Goal: Task Accomplishment & Management: Use online tool/utility

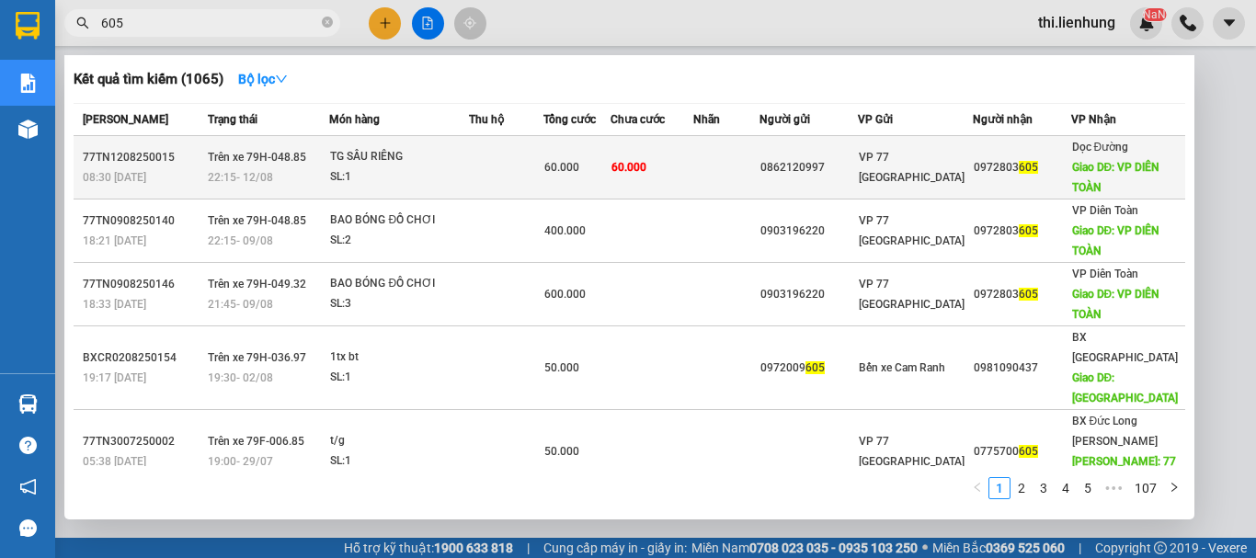
type input "605"
click at [957, 180] on div "VP 77 [GEOGRAPHIC_DATA]" at bounding box center [915, 167] width 113 height 40
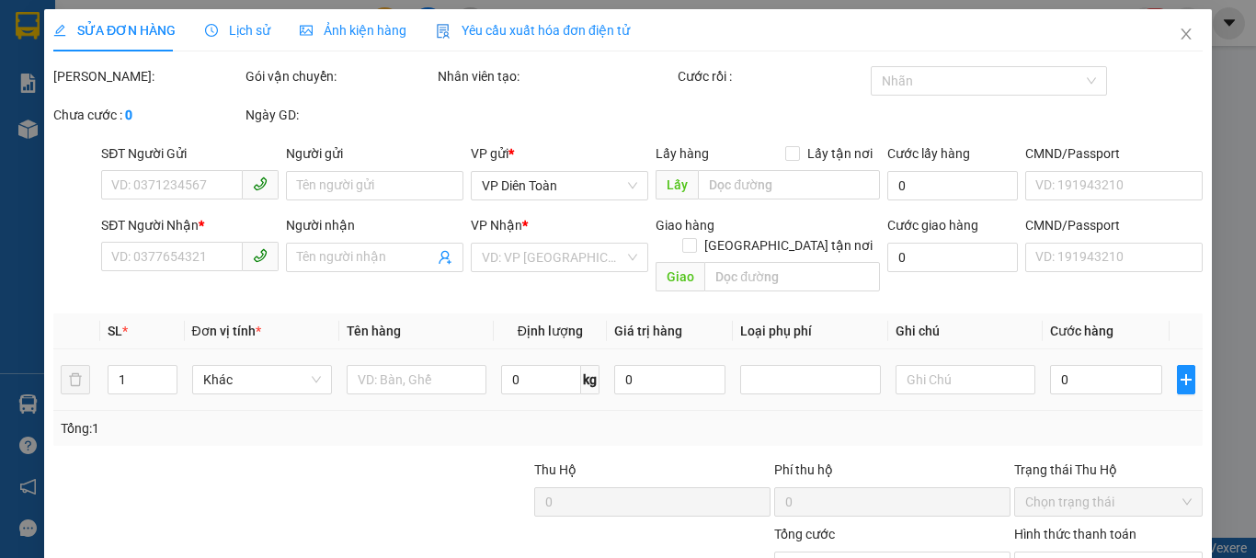
type input "0862120997"
type input "0972803605"
type input "VP DIÊN TOÀN"
type input "60.000"
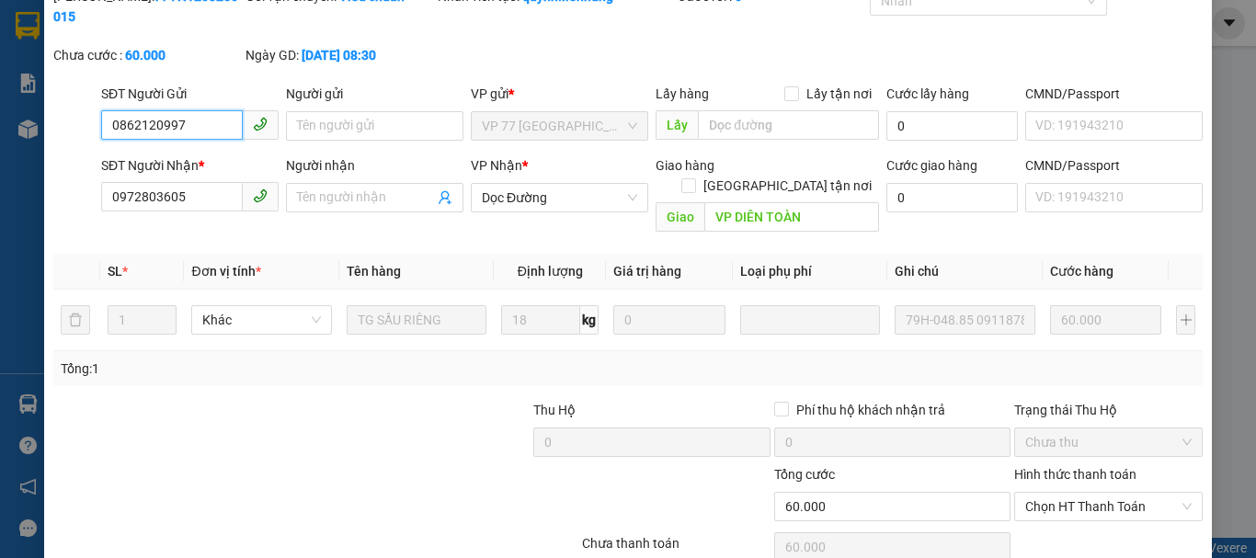
scroll to position [151, 0]
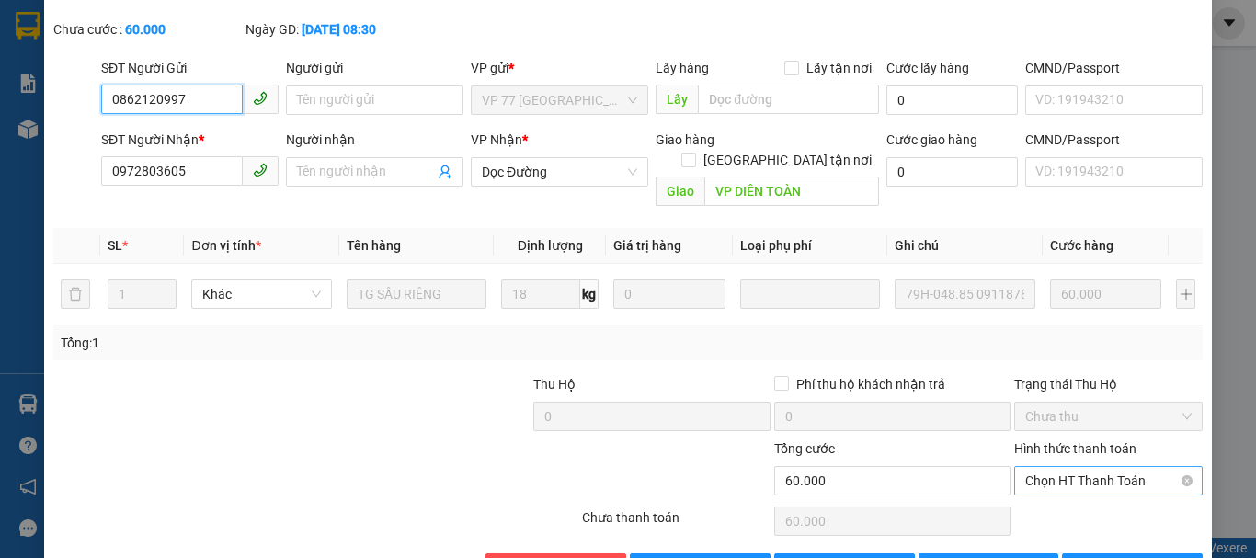
click at [1074, 467] on span "Chọn HT Thanh Toán" at bounding box center [1108, 481] width 166 height 28
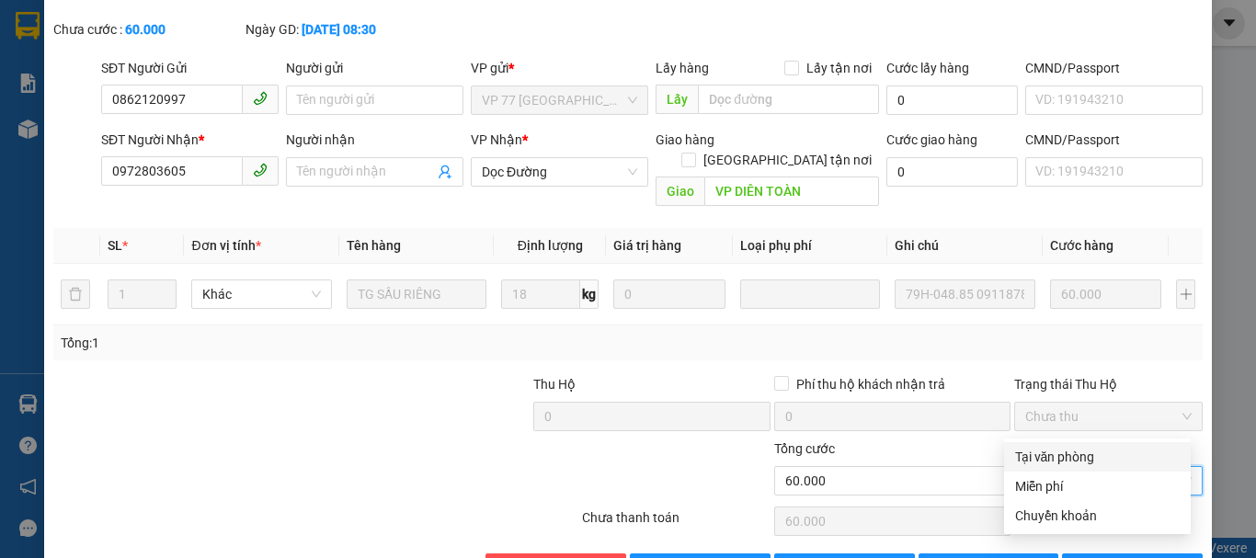
click at [1078, 466] on div "Tại văn phòng" at bounding box center [1097, 457] width 165 height 20
type input "0"
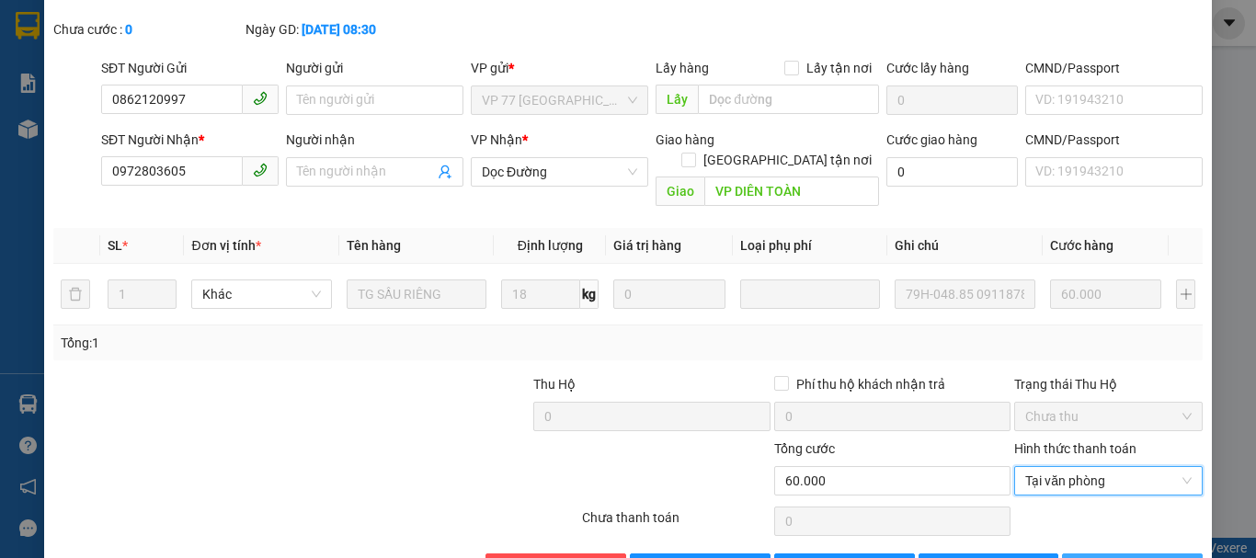
click at [1104, 557] on span "[PERSON_NAME] và In" at bounding box center [1161, 568] width 129 height 20
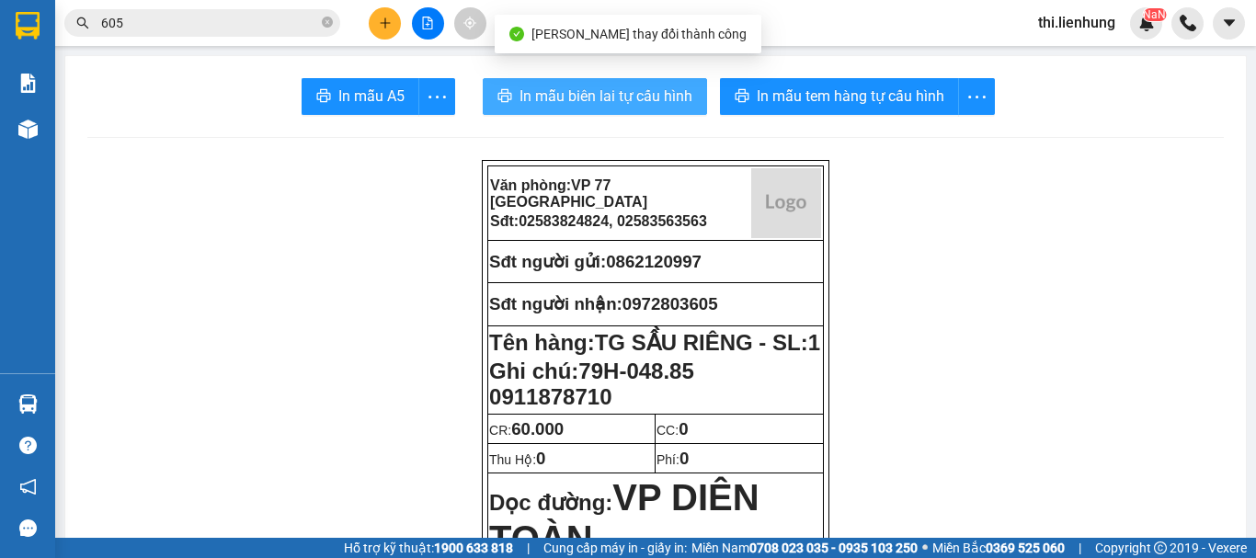
click at [596, 89] on span "In mẫu biên lai tự cấu hình" at bounding box center [605, 96] width 173 height 23
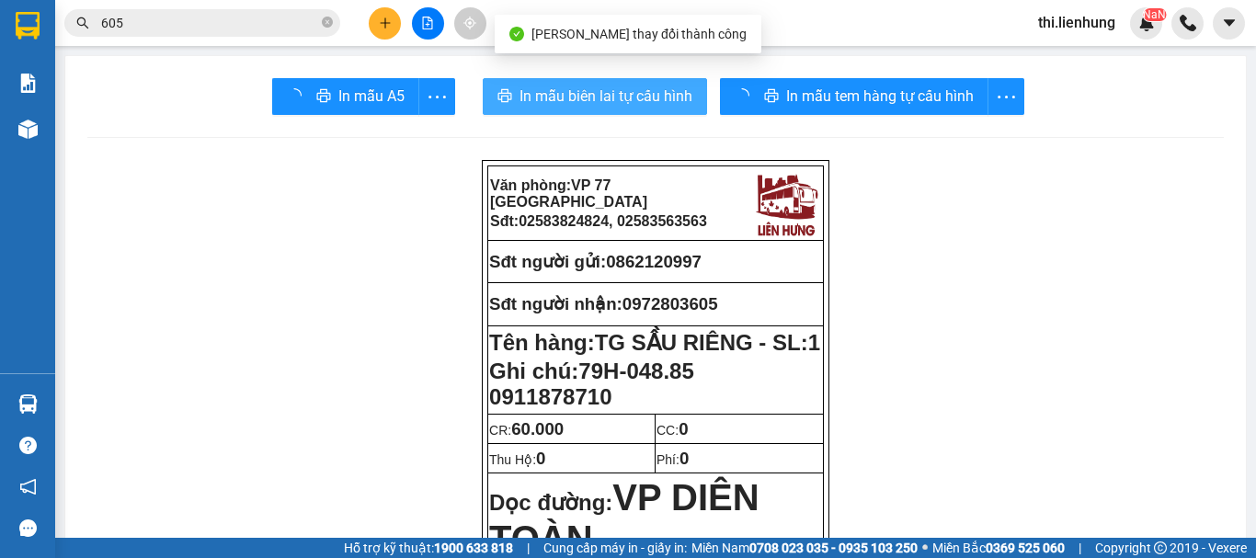
click at [787, 97] on div "In mẫu tem hàng tự cấu hình" at bounding box center [872, 96] width 304 height 37
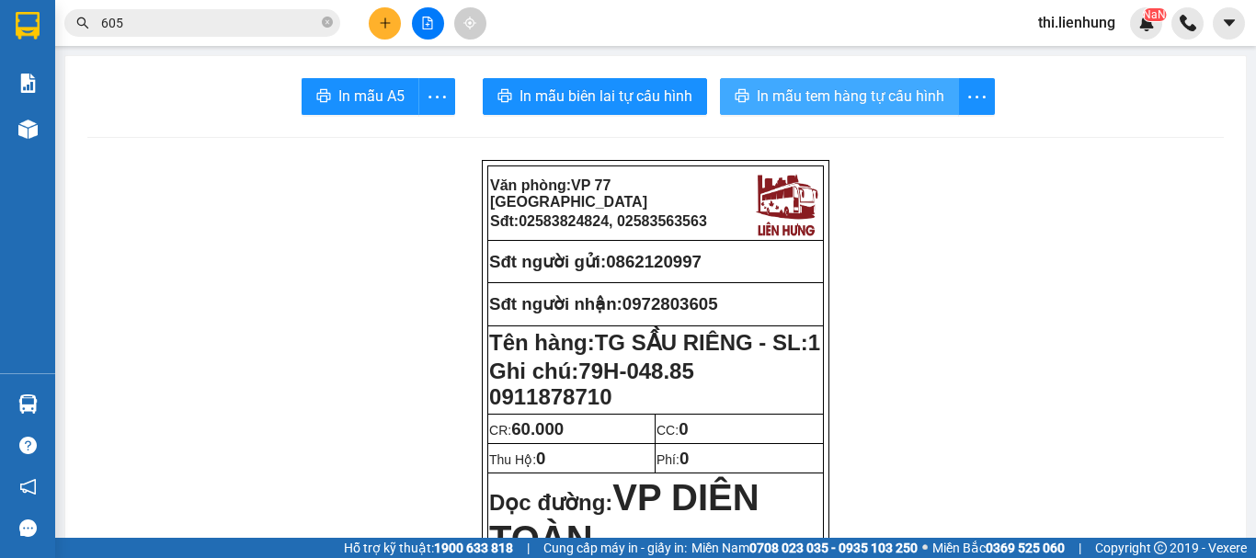
click at [788, 97] on span "In mẫu tem hàng tự cấu hình" at bounding box center [851, 96] width 188 height 23
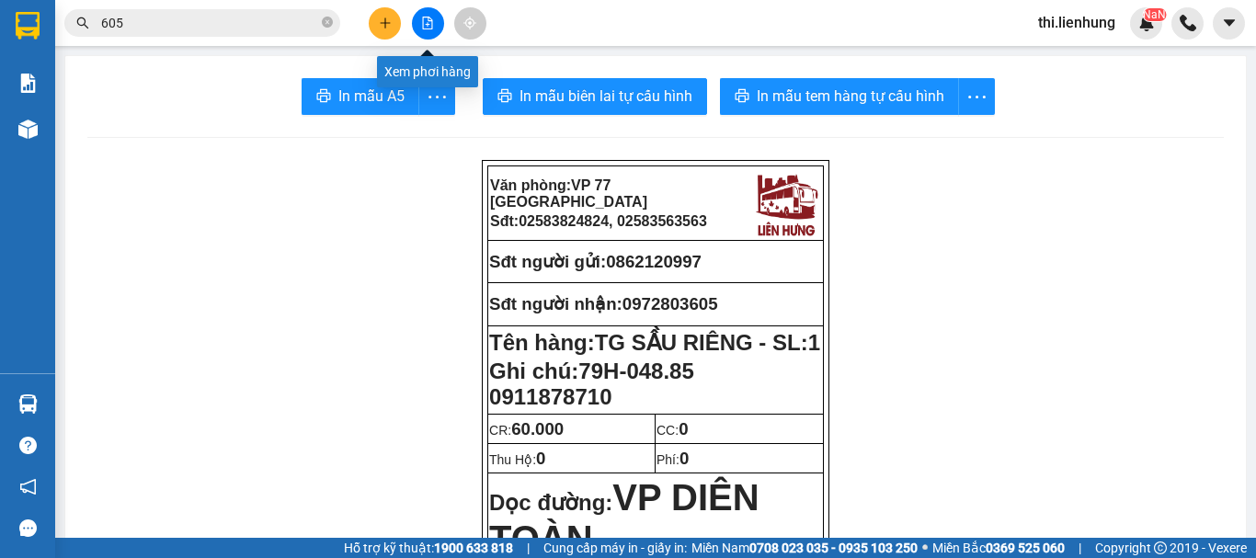
click at [425, 31] on button at bounding box center [428, 23] width 32 height 32
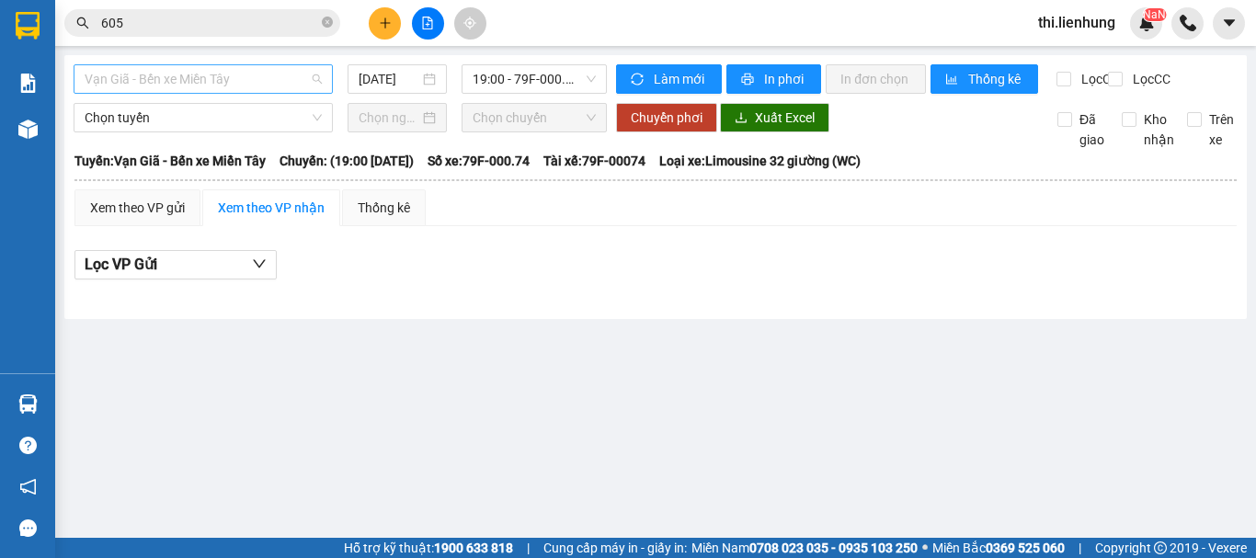
click at [207, 80] on span "Vạn Giã - Bến xe Miền Tây" at bounding box center [203, 79] width 237 height 28
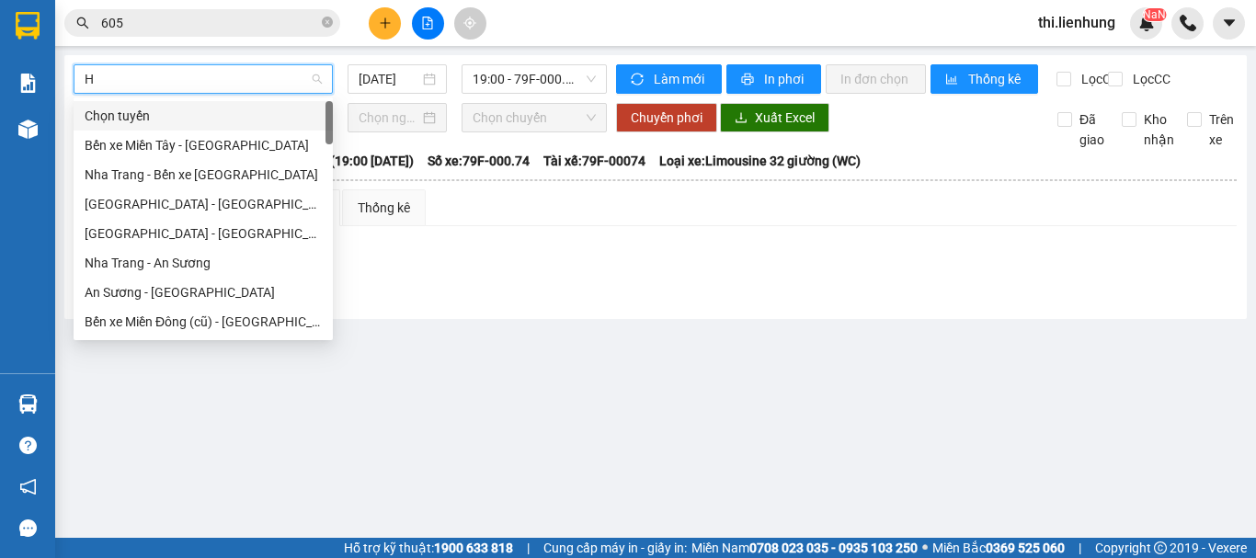
type input "HO"
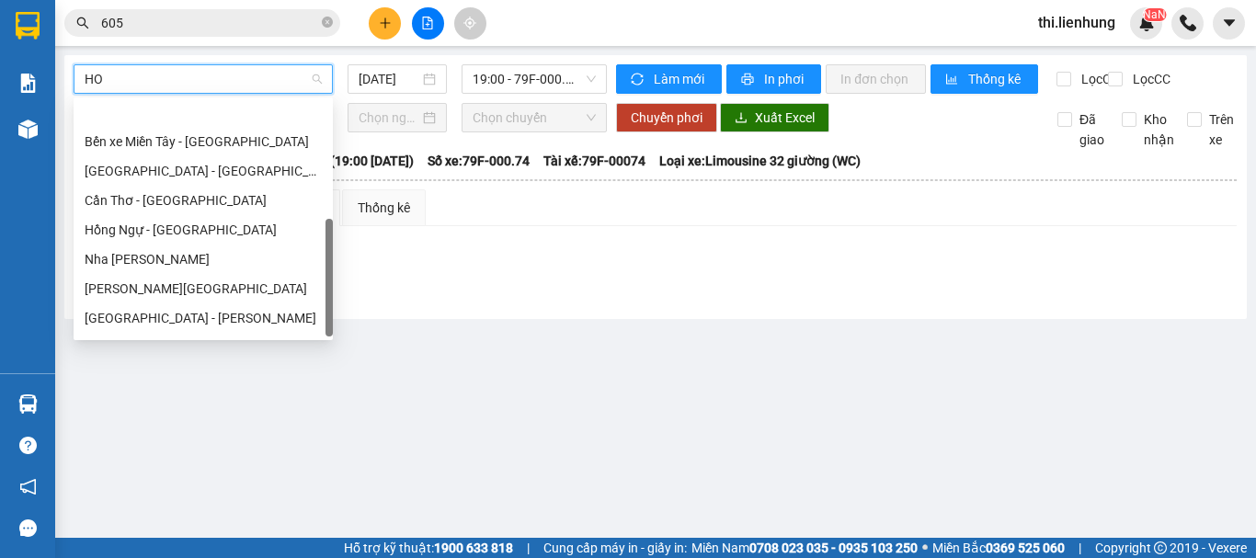
scroll to position [147, 0]
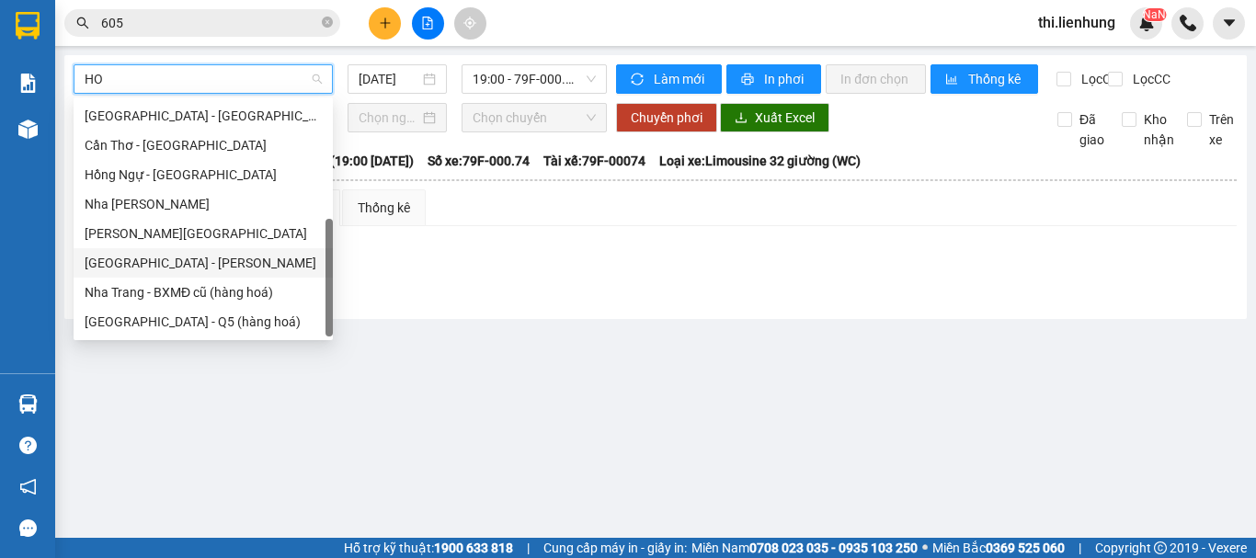
click at [172, 266] on div "[GEOGRAPHIC_DATA] - [PERSON_NAME]" at bounding box center [203, 263] width 237 height 20
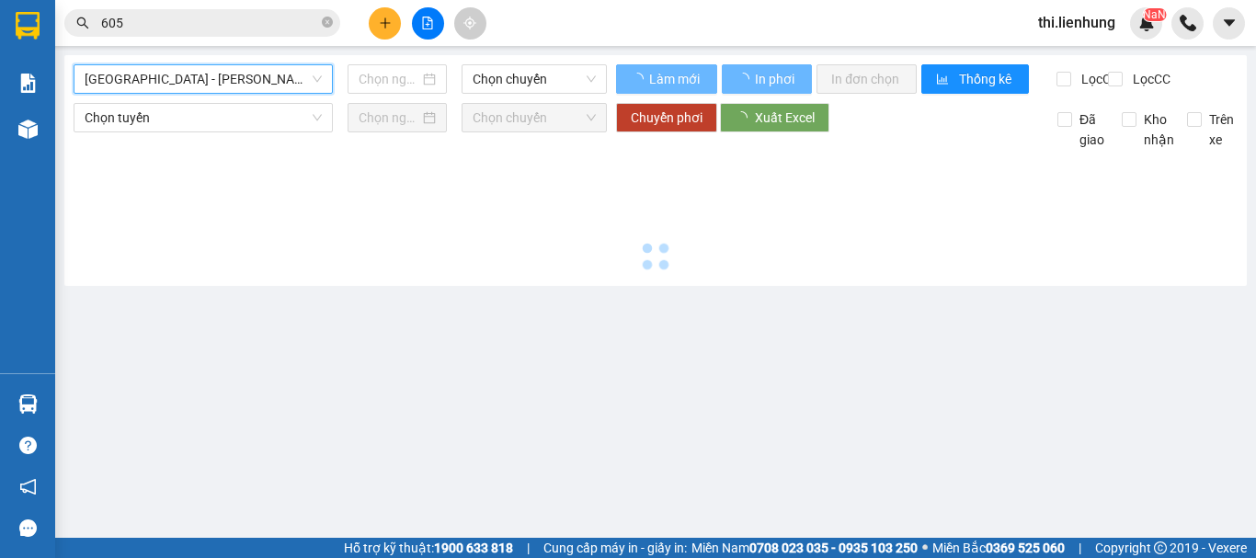
type input "[DATE]"
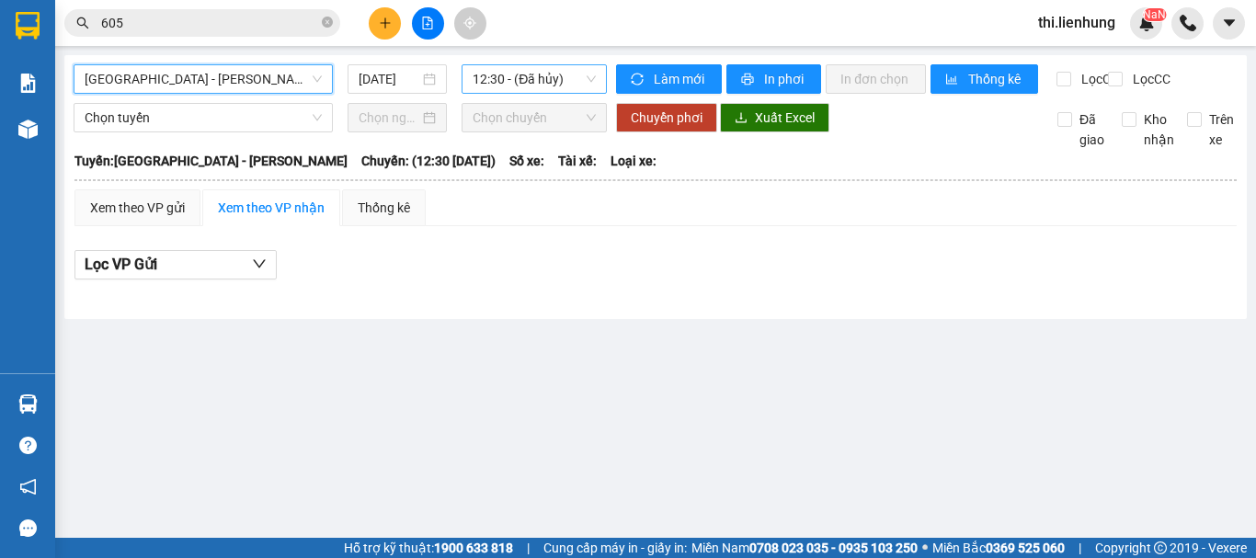
click at [540, 85] on span "12:30 - (Đã hủy)" at bounding box center [534, 79] width 123 height 28
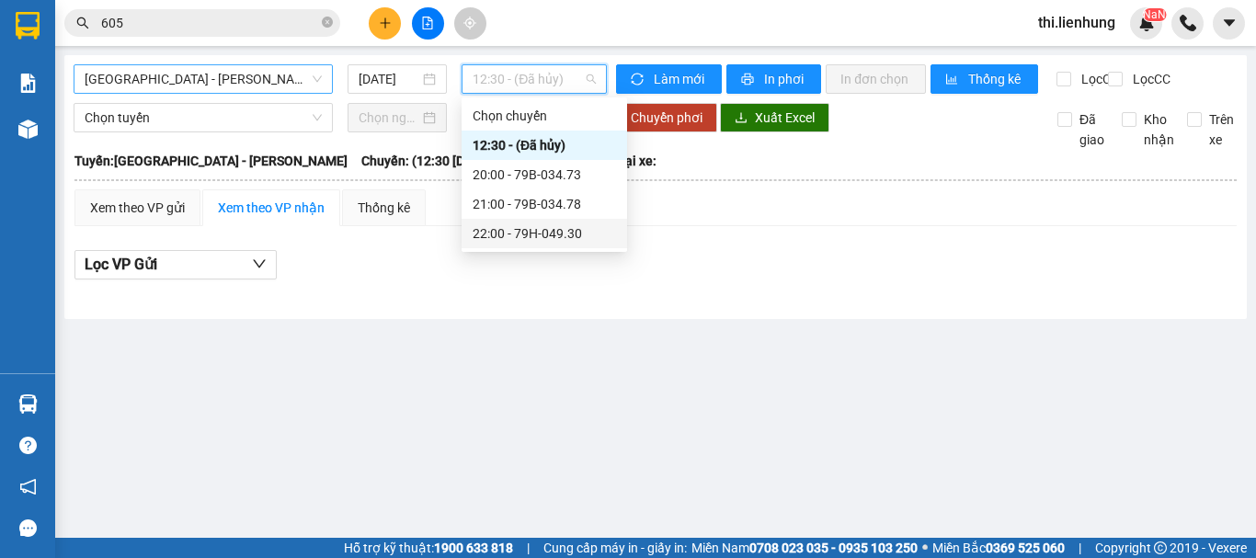
click at [526, 233] on div "22:00 - 79H-049.30" at bounding box center [544, 233] width 143 height 20
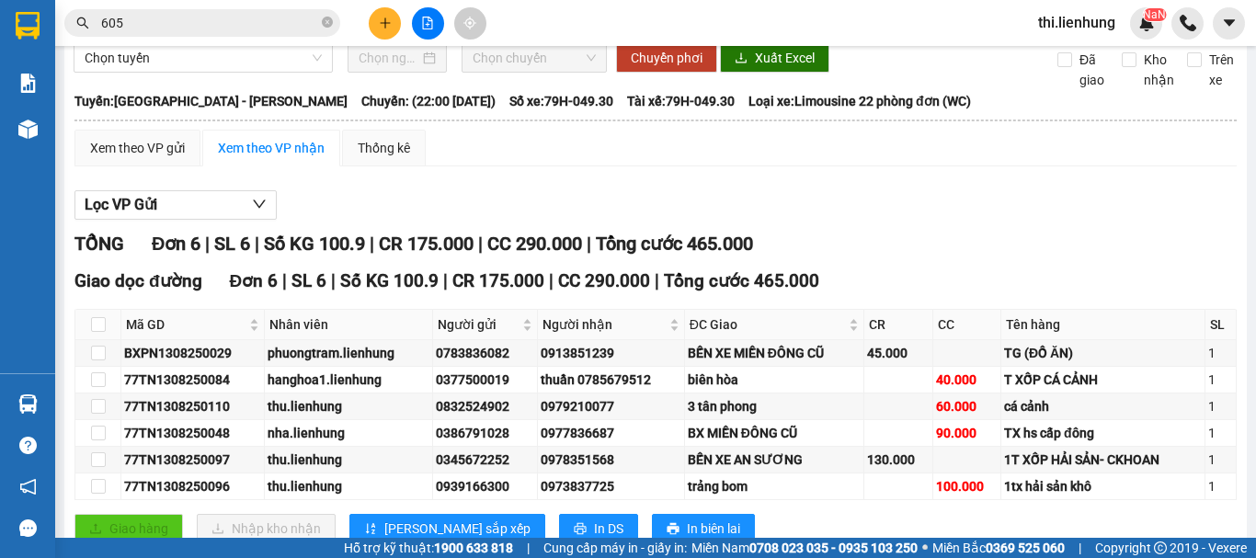
scroll to position [92, 0]
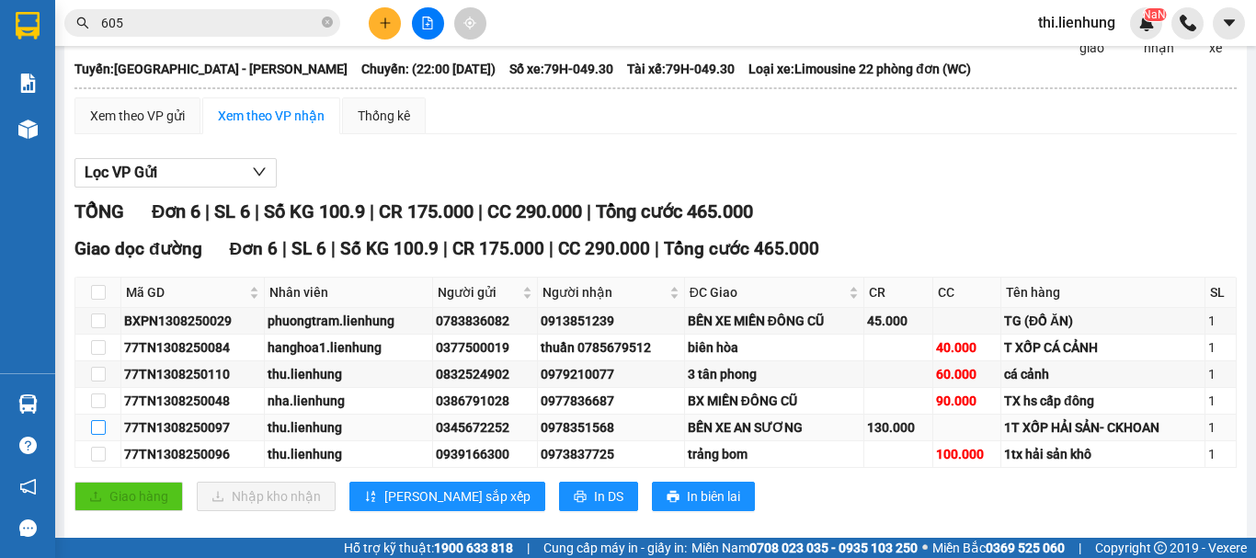
click at [103, 435] on input "checkbox" at bounding box center [98, 427] width 15 height 15
checkbox input "true"
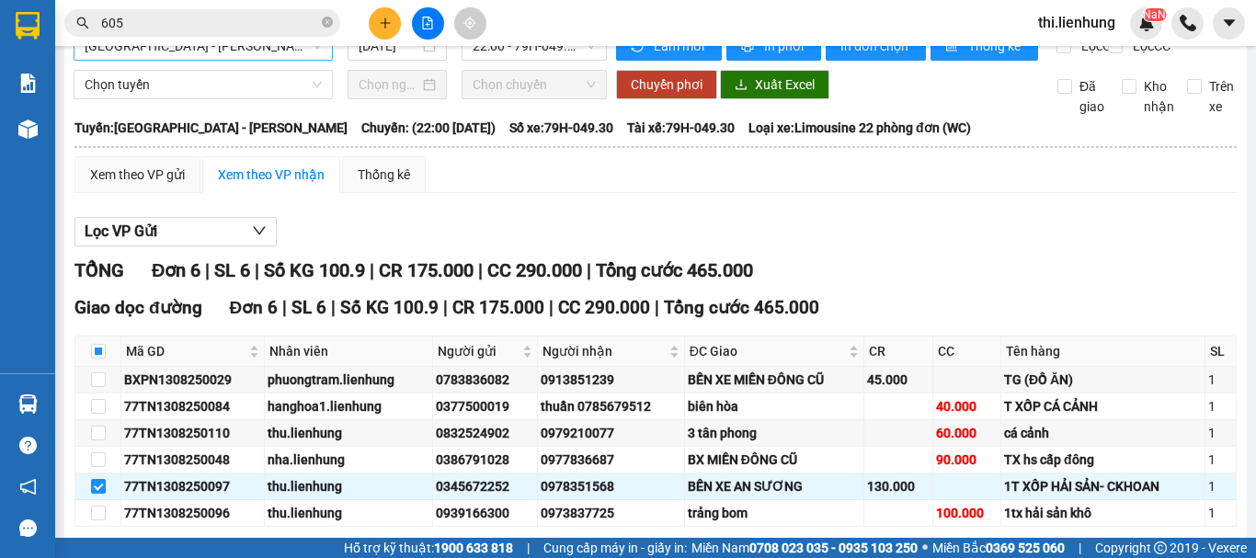
scroll to position [0, 0]
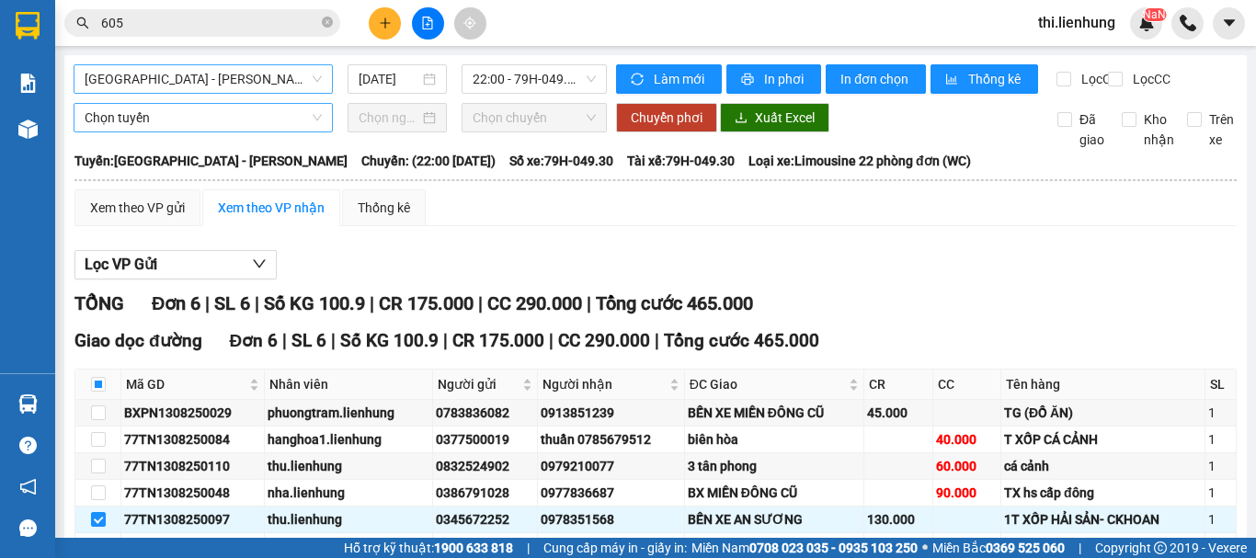
click at [149, 131] on span "Chọn tuyến" at bounding box center [203, 118] width 237 height 28
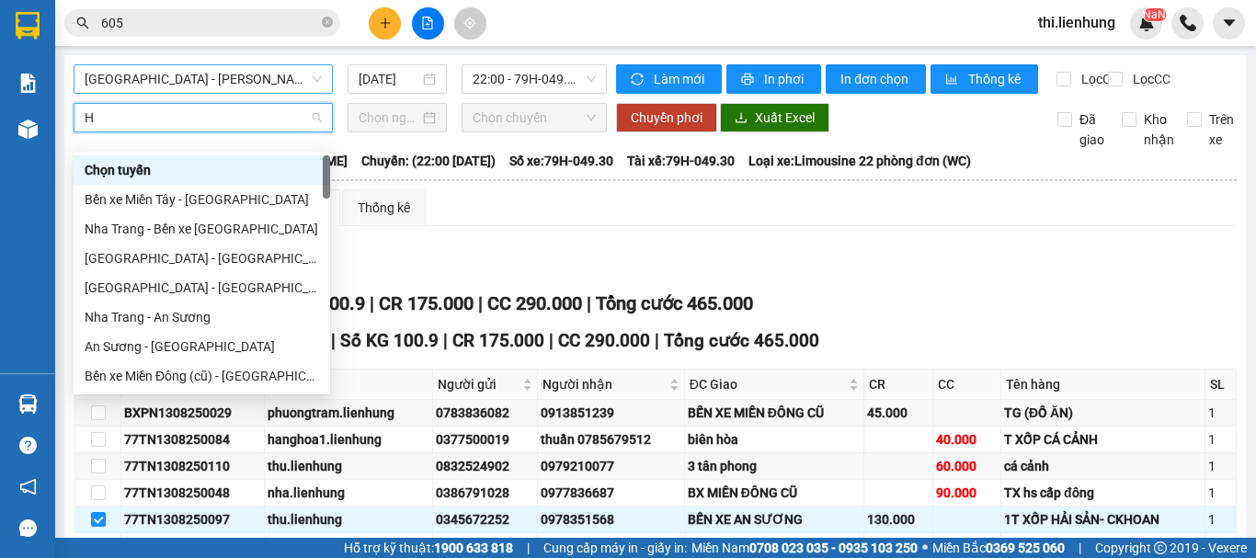
type input "HO"
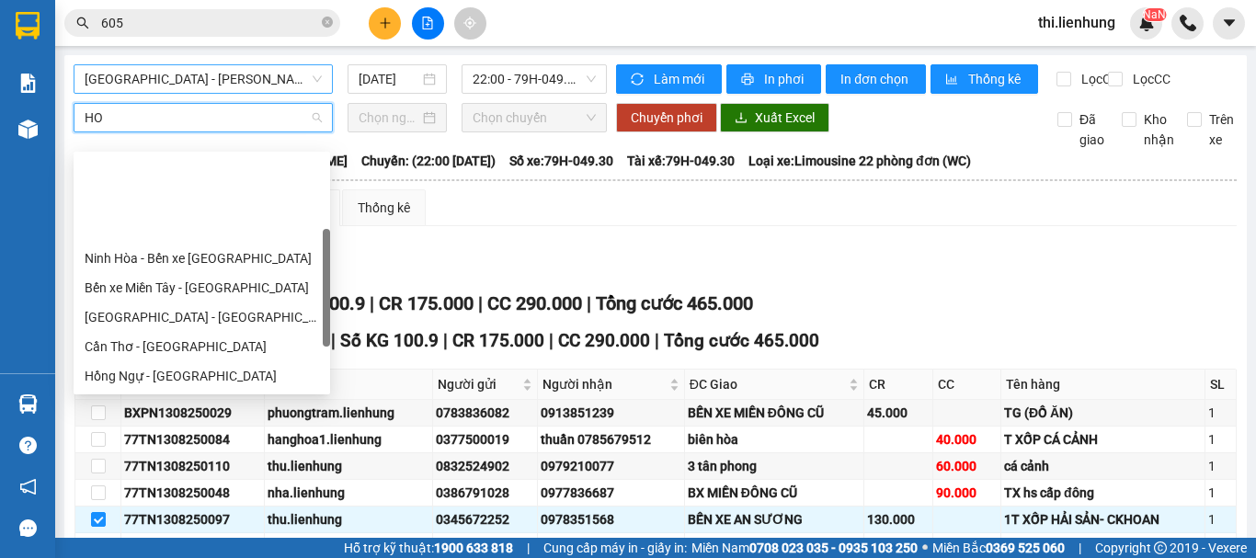
scroll to position [147, 0]
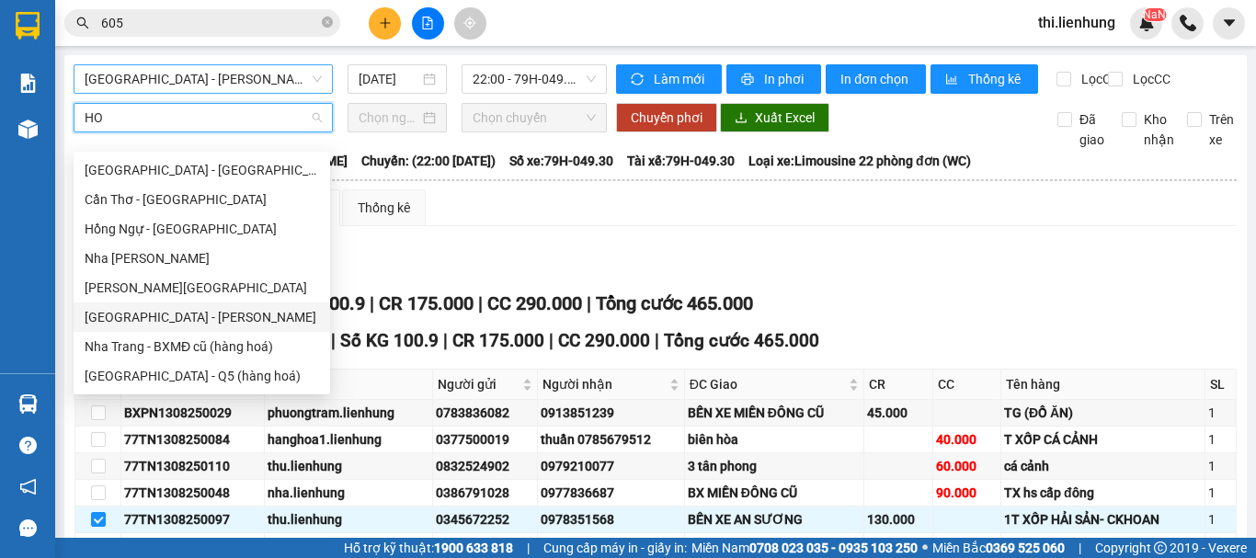
click at [186, 318] on div "[GEOGRAPHIC_DATA] - [PERSON_NAME]" at bounding box center [202, 317] width 234 height 20
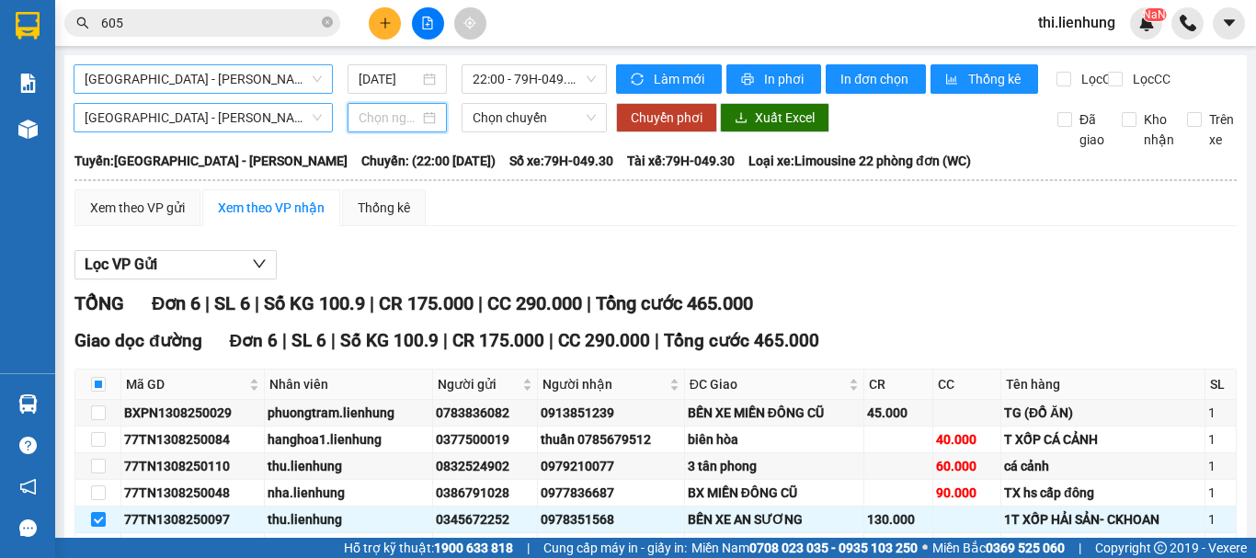
click at [392, 128] on input at bounding box center [389, 118] width 61 height 20
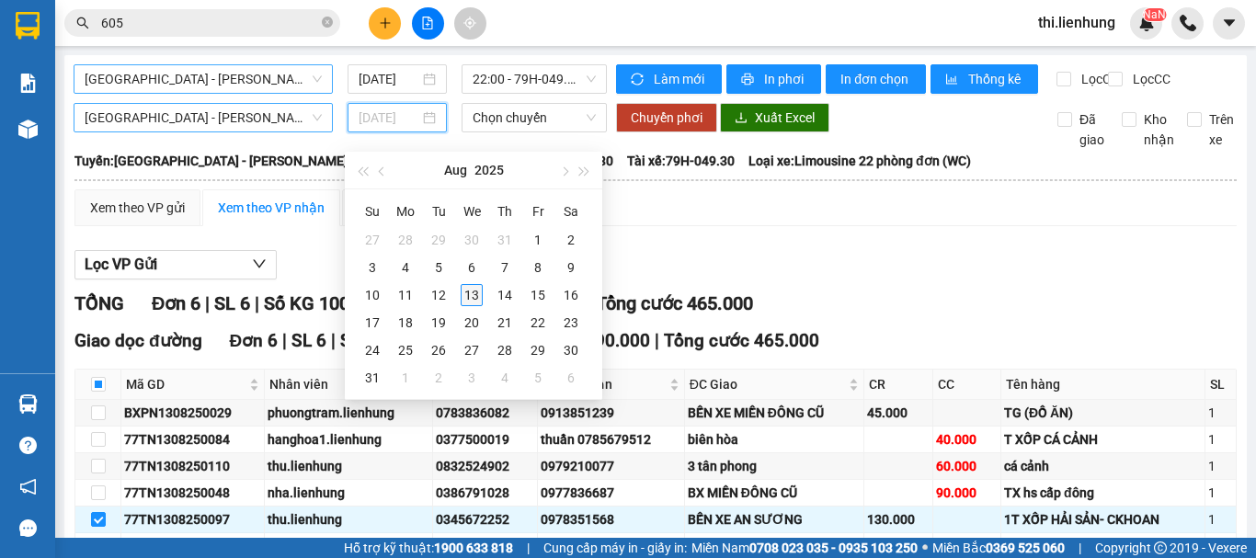
type input "[DATE]"
click at [473, 300] on div "13" at bounding box center [472, 295] width 22 height 22
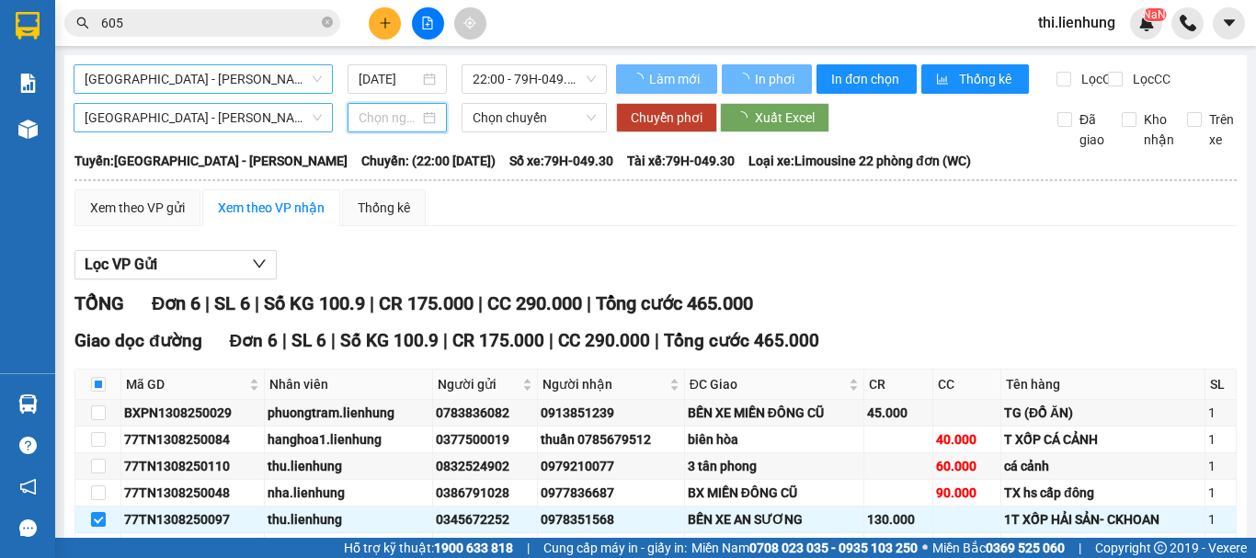
type input "[DATE]"
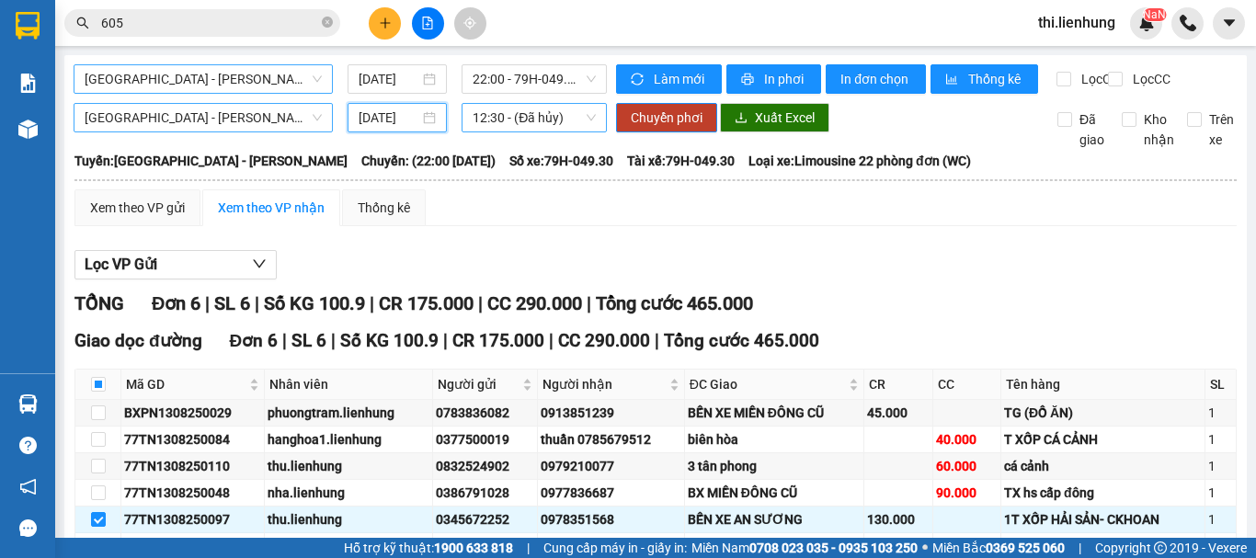
click at [513, 131] on span "12:30 - (Đã hủy)" at bounding box center [534, 118] width 123 height 28
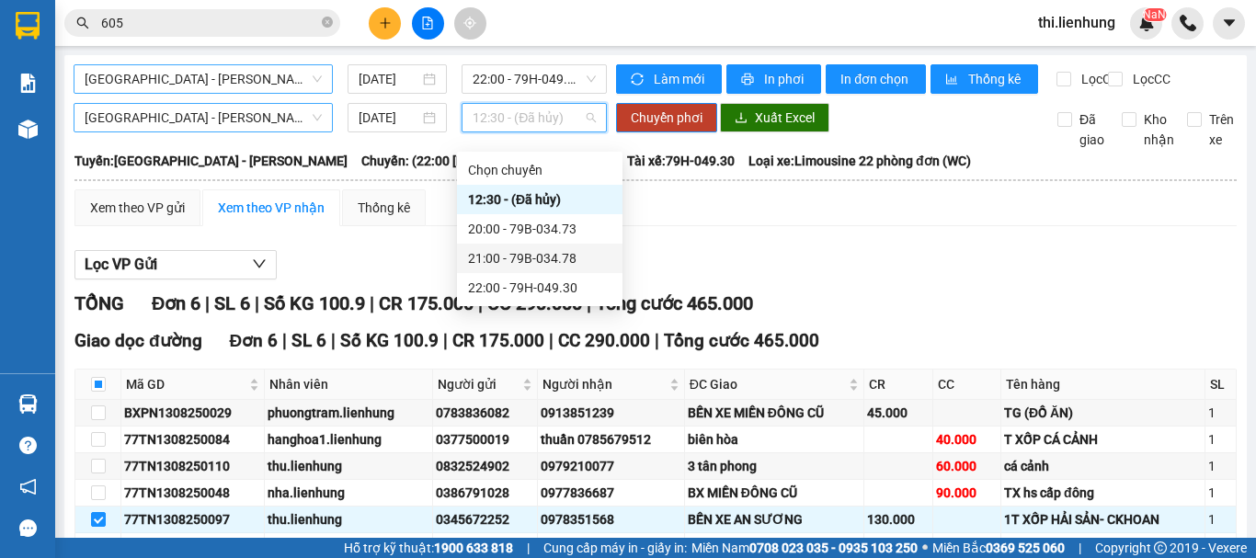
click at [514, 257] on div "21:00 - 79B-034.78" at bounding box center [539, 258] width 143 height 20
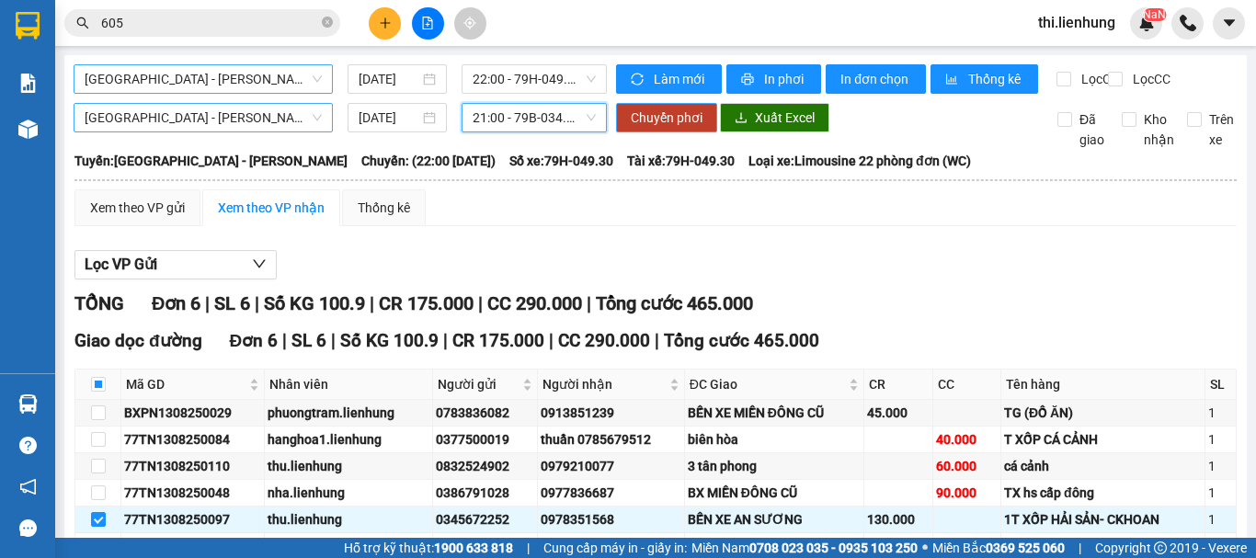
click at [655, 128] on span "Chuyển phơi" at bounding box center [667, 118] width 72 height 20
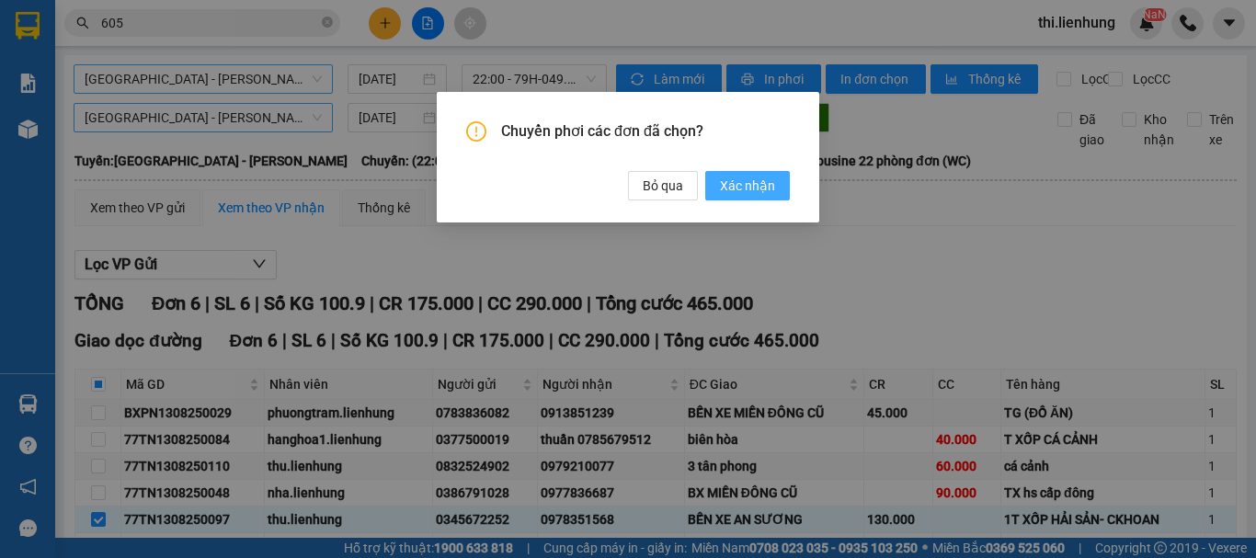
click at [732, 177] on span "Xác nhận" at bounding box center [747, 186] width 55 height 20
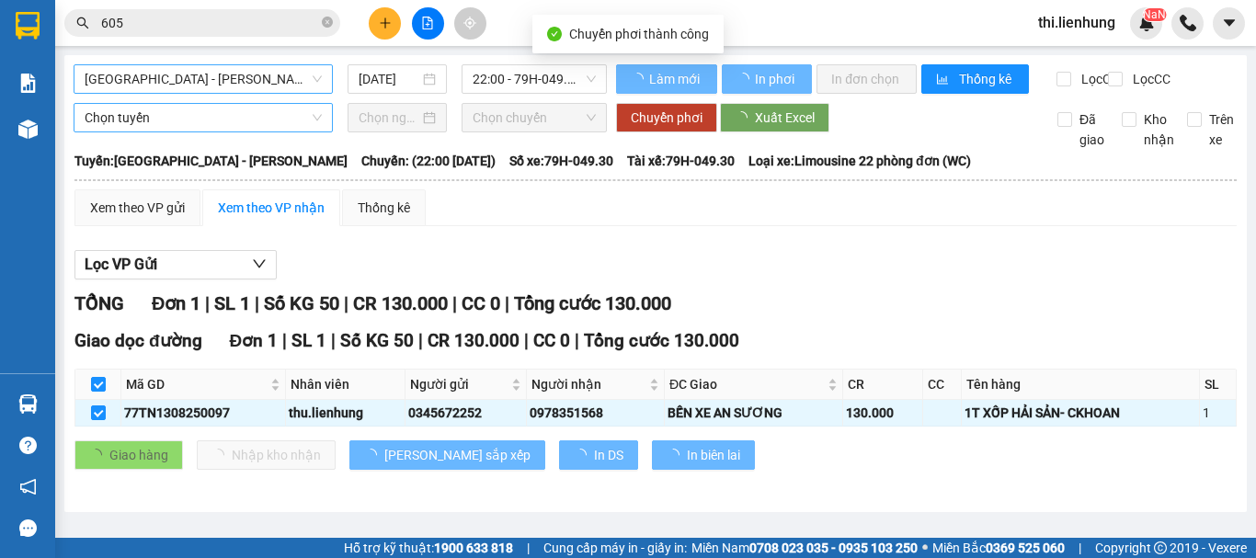
checkbox input "false"
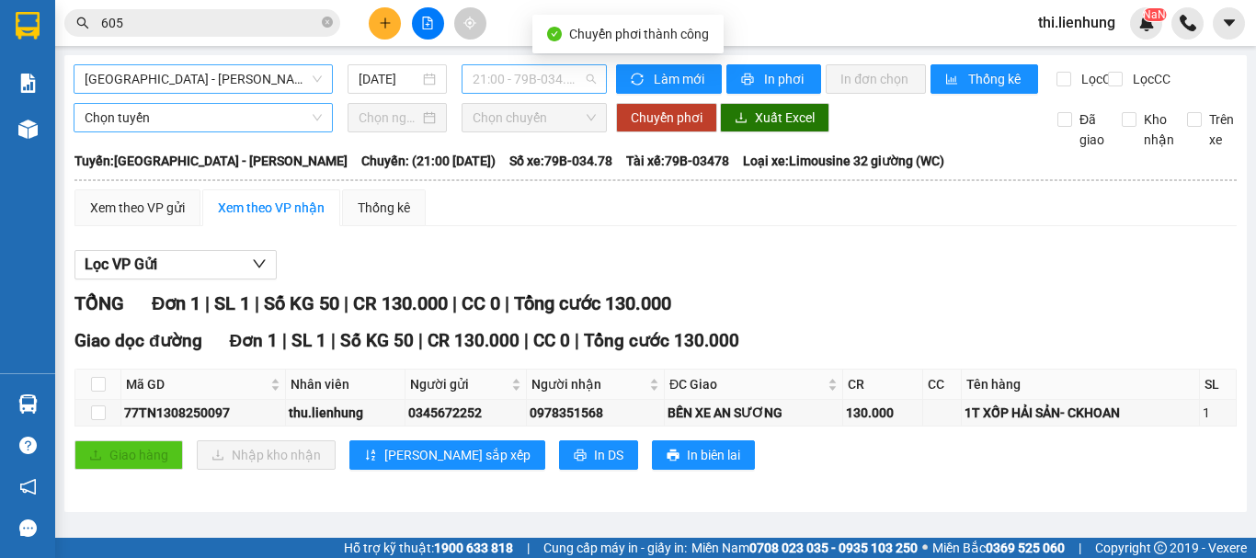
click at [556, 82] on span "21:00 - 79B-034.78" at bounding box center [534, 79] width 123 height 28
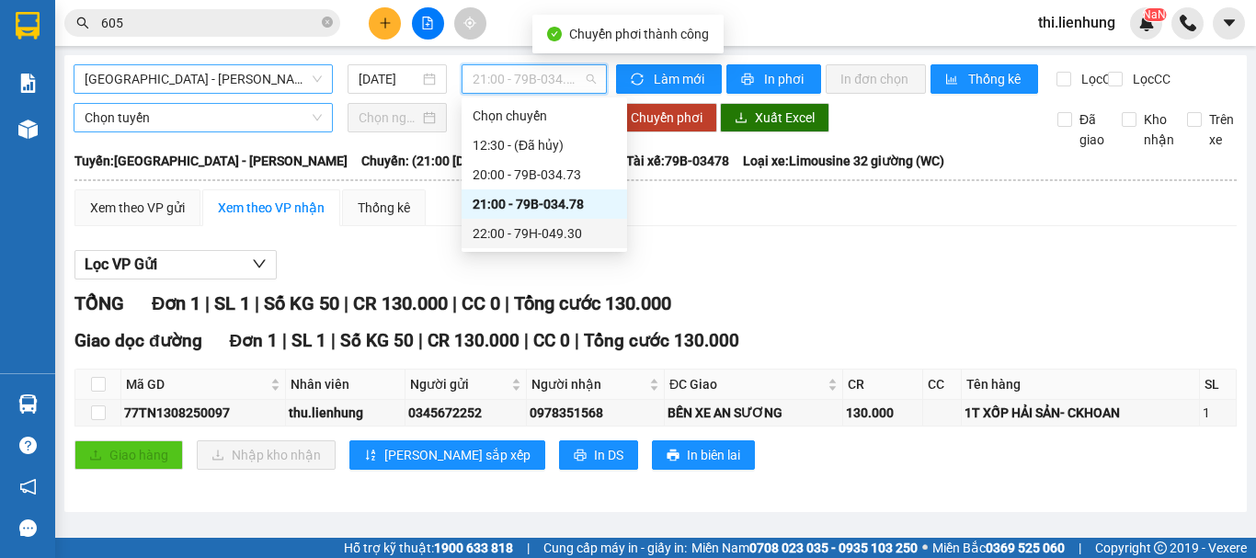
click at [552, 227] on div "22:00 - 79H-049.30" at bounding box center [544, 233] width 143 height 20
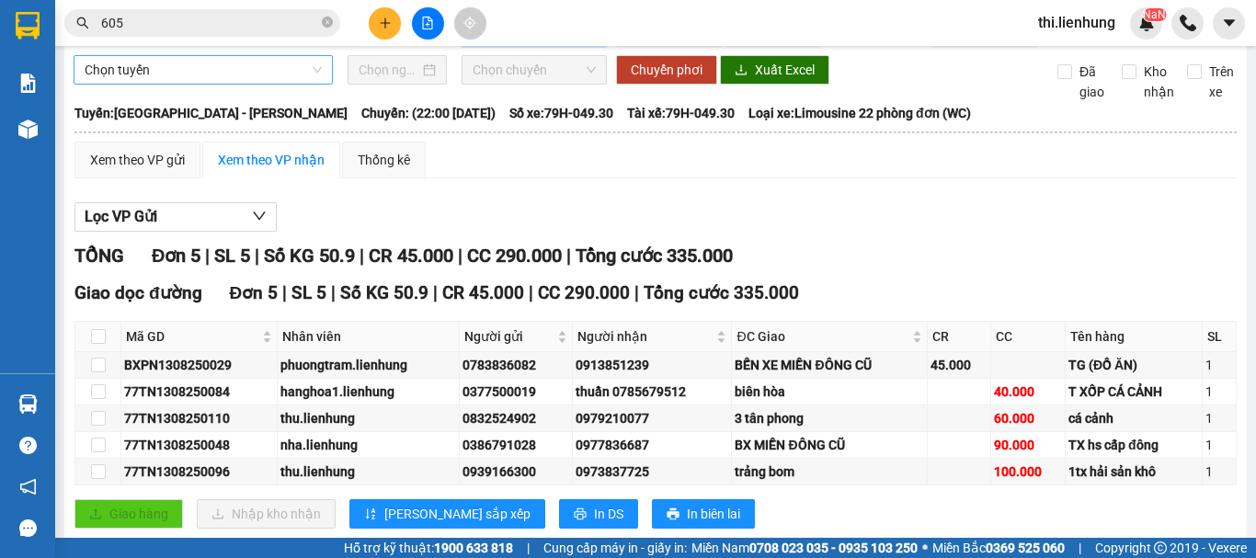
scroll to position [92, 0]
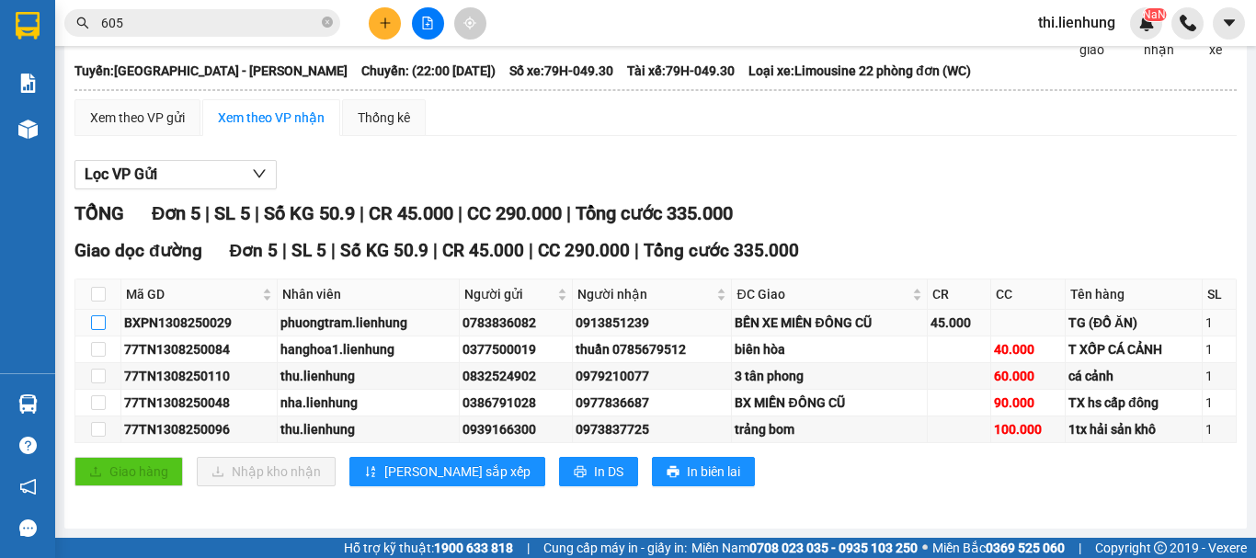
click at [104, 330] on input "checkbox" at bounding box center [98, 322] width 15 height 15
checkbox input "true"
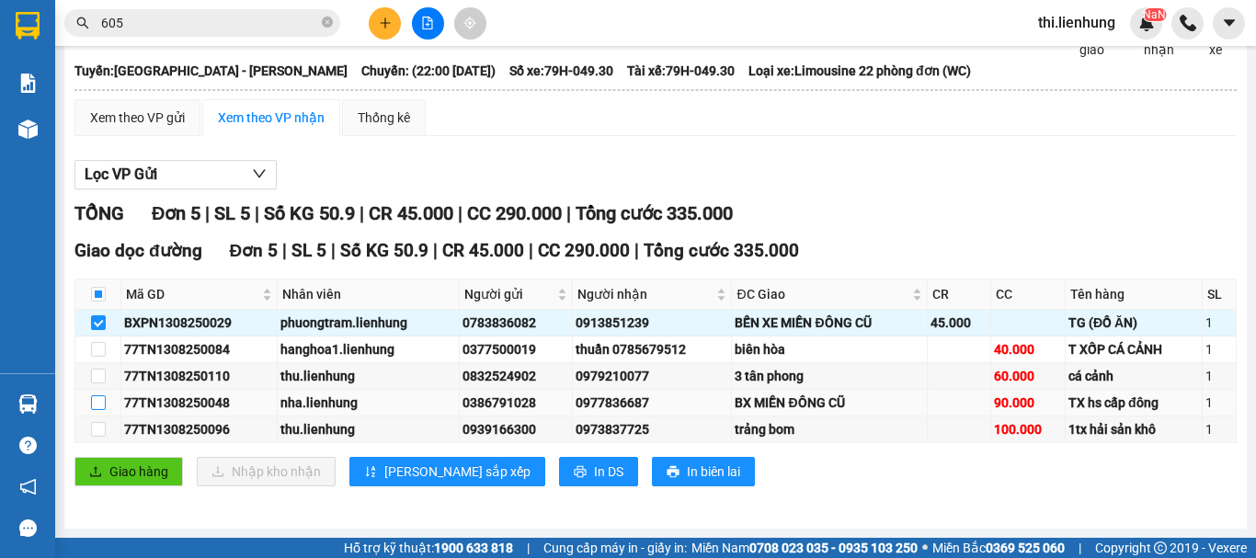
click at [104, 410] on input "checkbox" at bounding box center [98, 402] width 15 height 15
checkbox input "true"
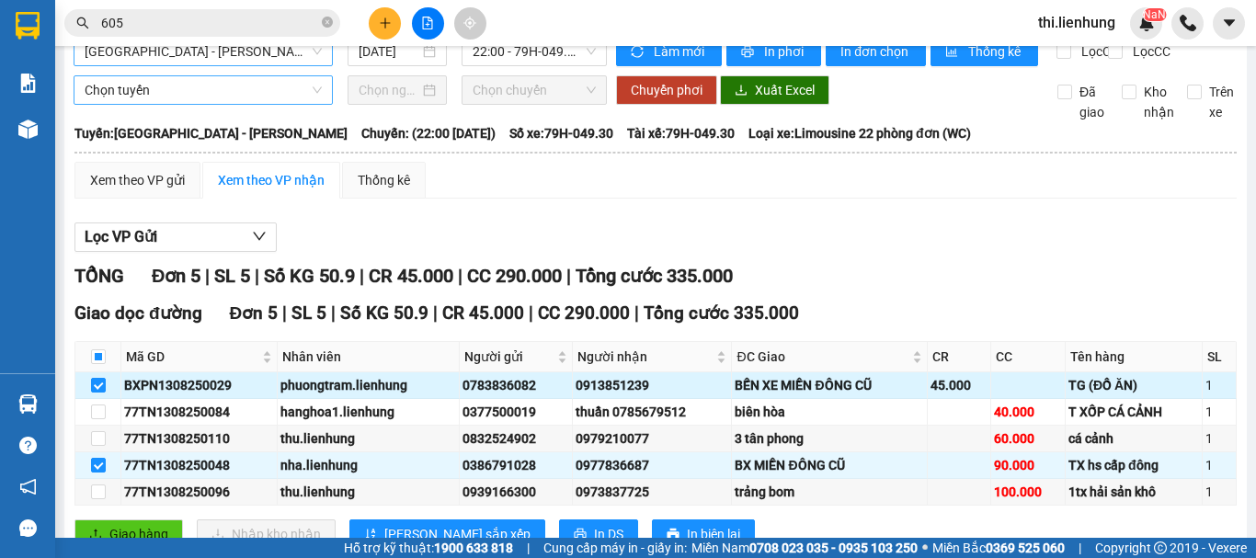
scroll to position [0, 0]
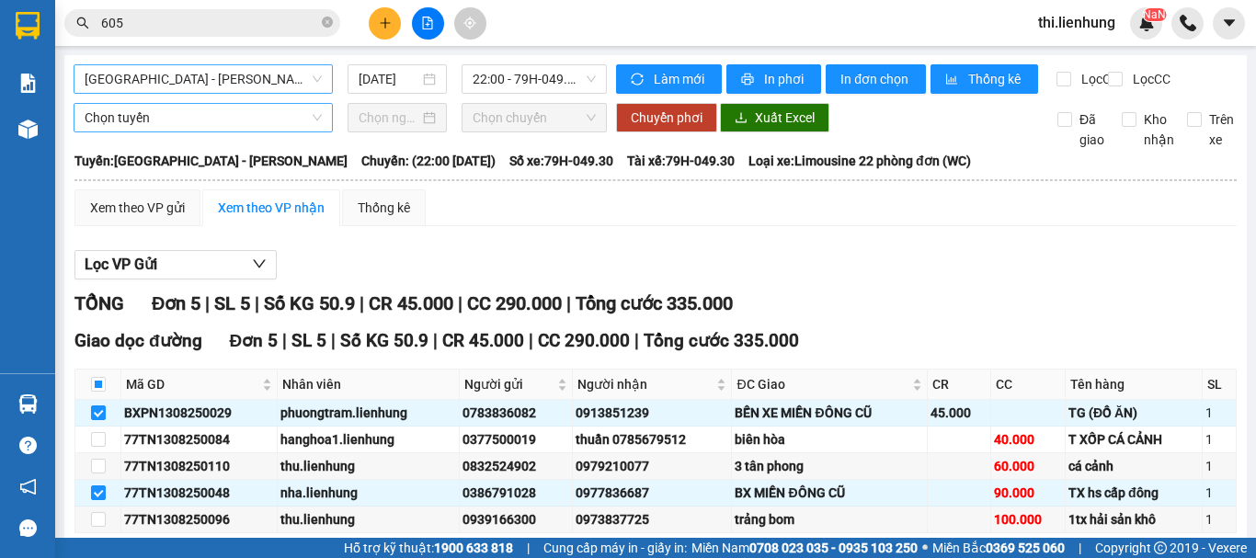
click at [177, 128] on span "Chọn tuyến" at bounding box center [203, 118] width 237 height 28
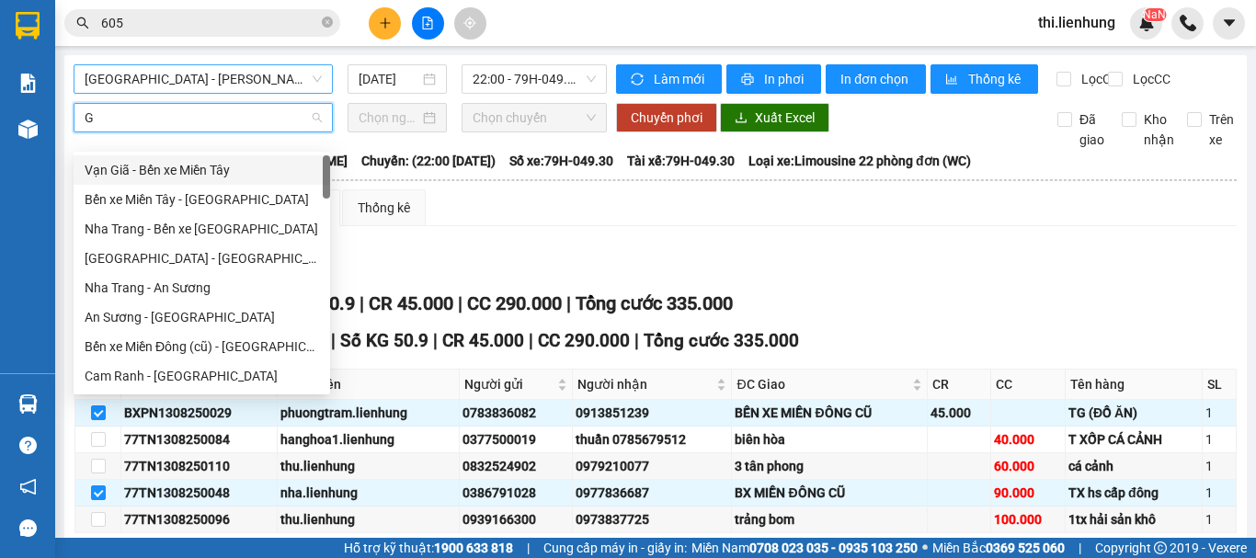
type input "GA"
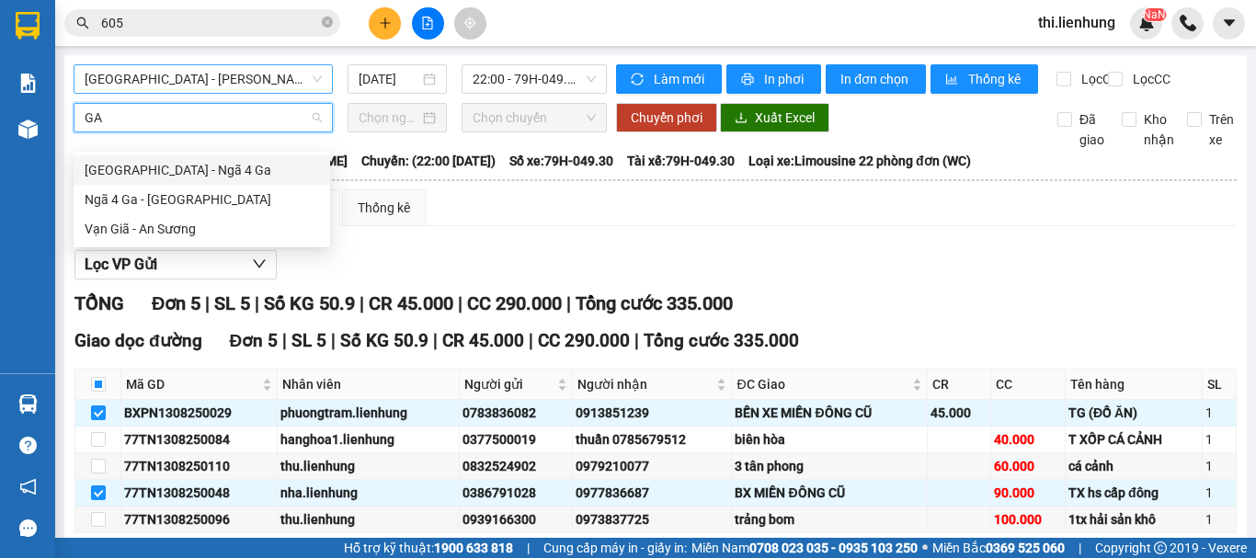
click at [161, 170] on div "[GEOGRAPHIC_DATA] - Ngã 4 Ga" at bounding box center [202, 170] width 234 height 20
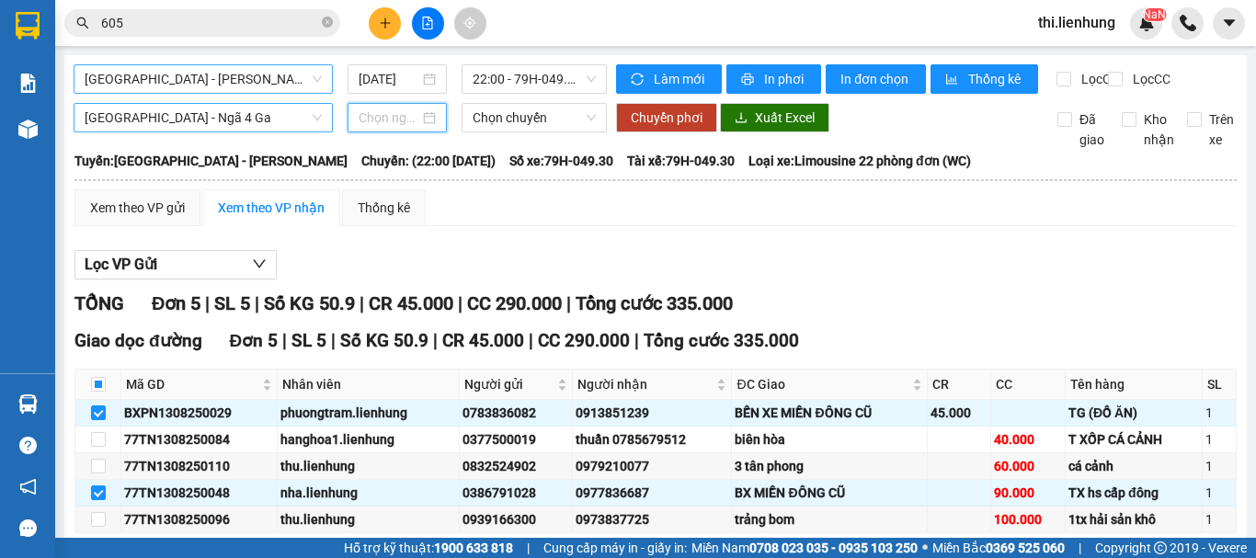
click at [404, 128] on input at bounding box center [389, 118] width 61 height 20
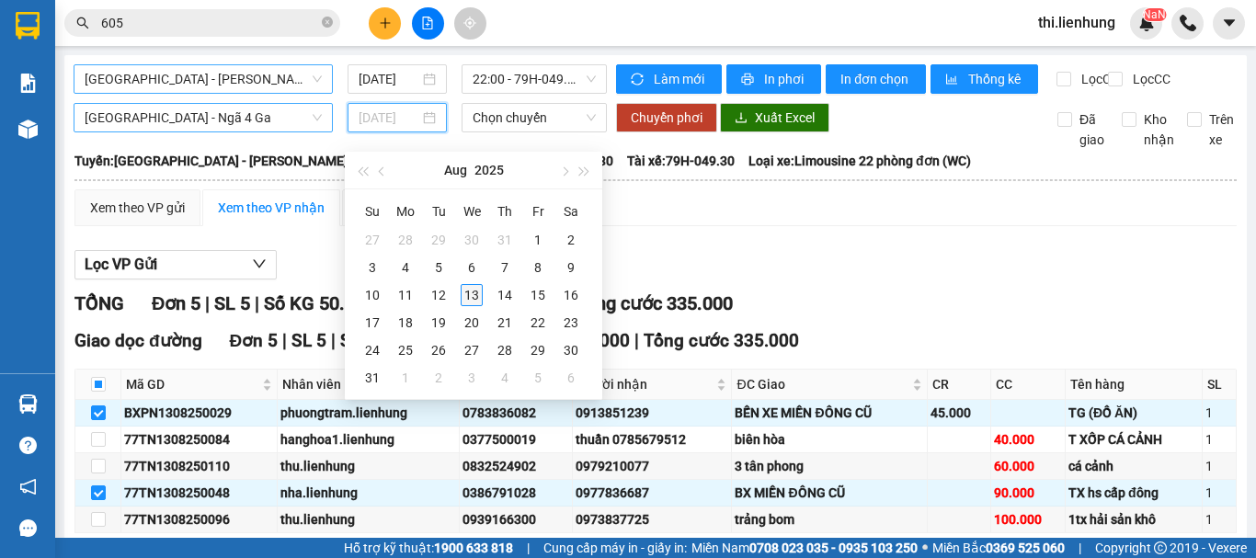
type input "[DATE]"
click at [478, 299] on div "13" at bounding box center [472, 295] width 22 height 22
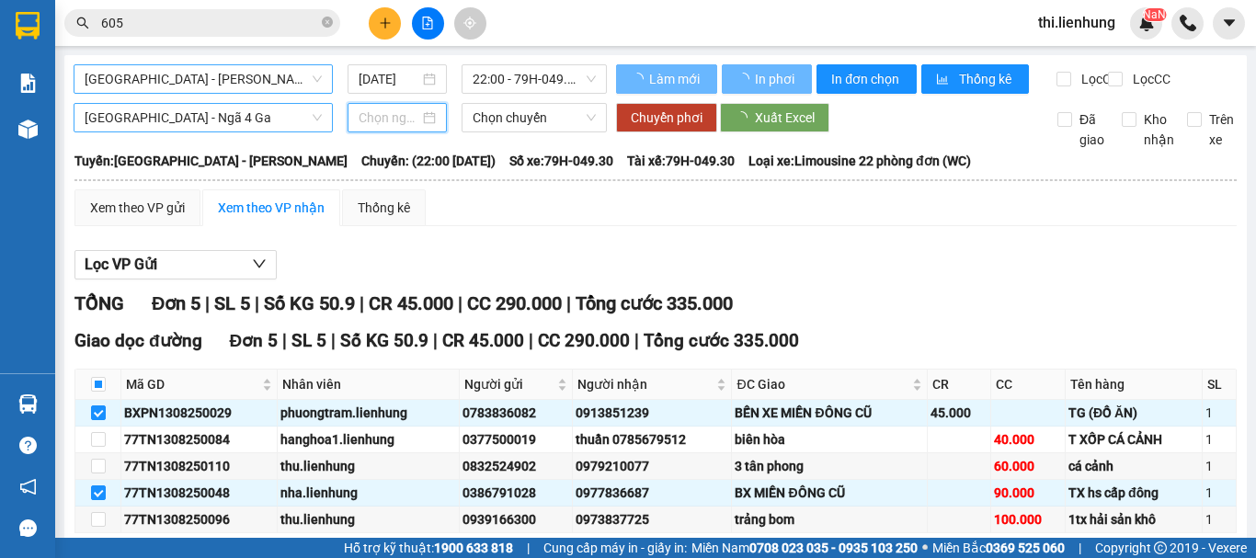
type input "[DATE]"
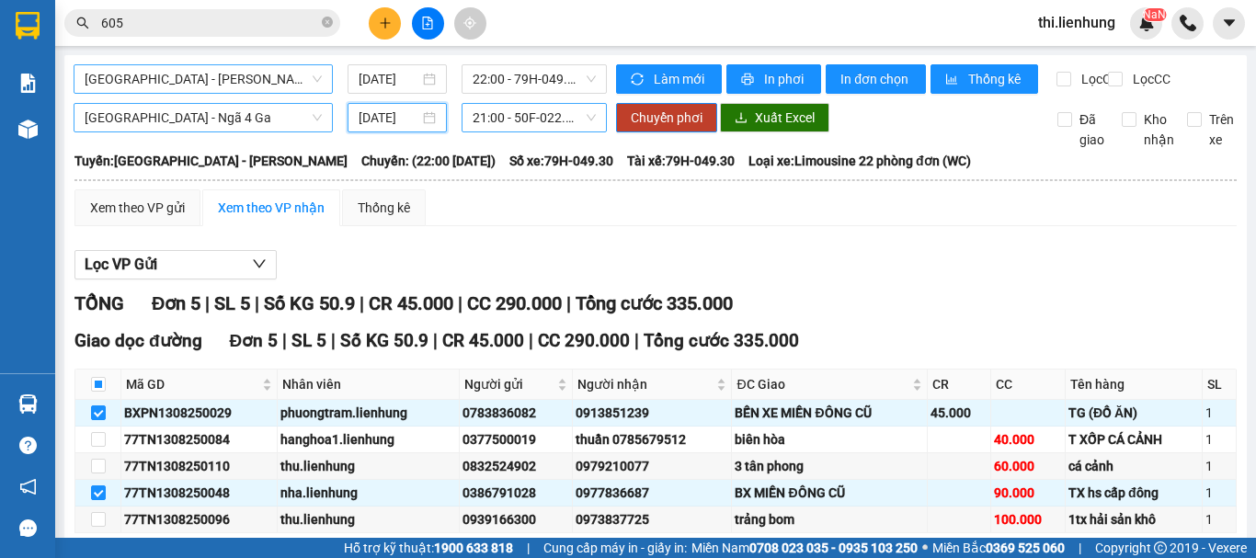
click at [544, 131] on span "21:00 - 50F-022.94" at bounding box center [534, 118] width 123 height 28
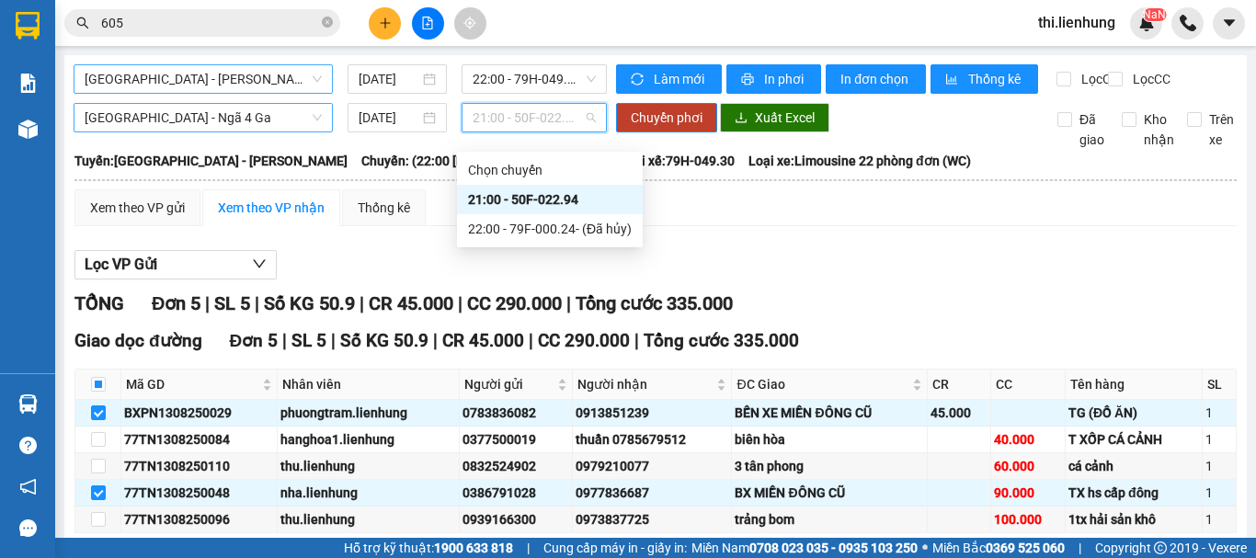
click at [544, 131] on span "21:00 - 50F-022.94" at bounding box center [534, 118] width 123 height 28
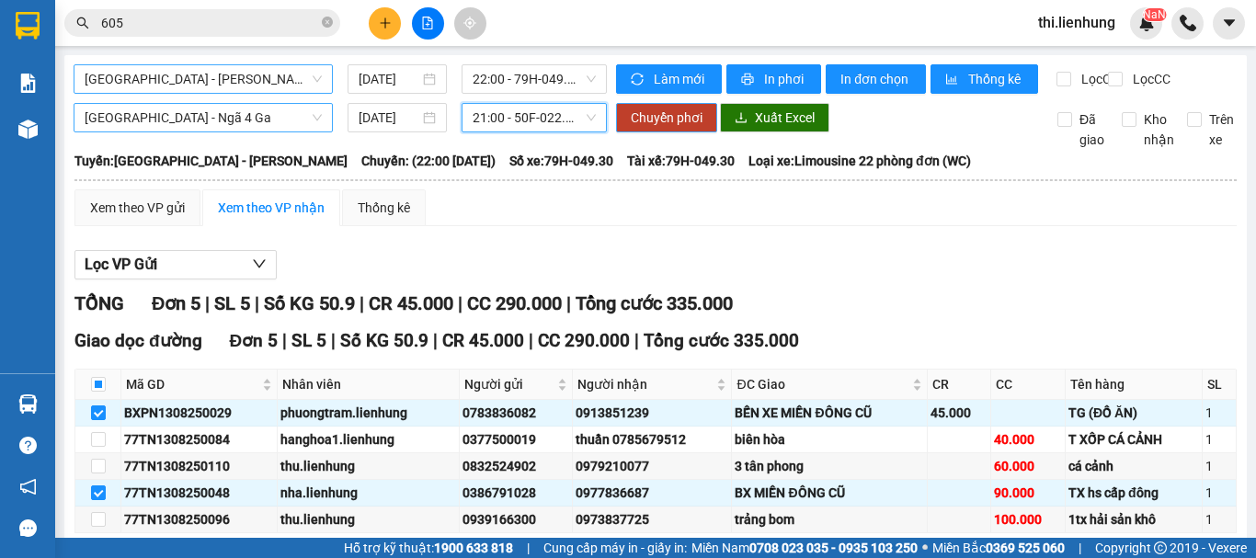
click at [639, 128] on span "Chuyển phơi" at bounding box center [667, 118] width 72 height 20
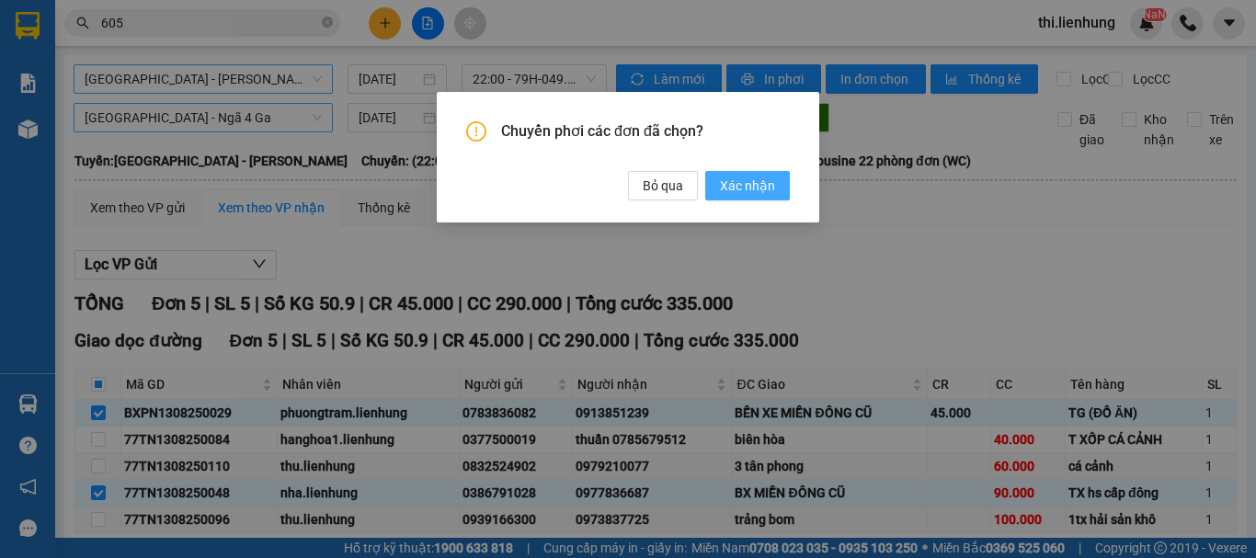
click at [736, 186] on span "Xác nhận" at bounding box center [747, 186] width 55 height 20
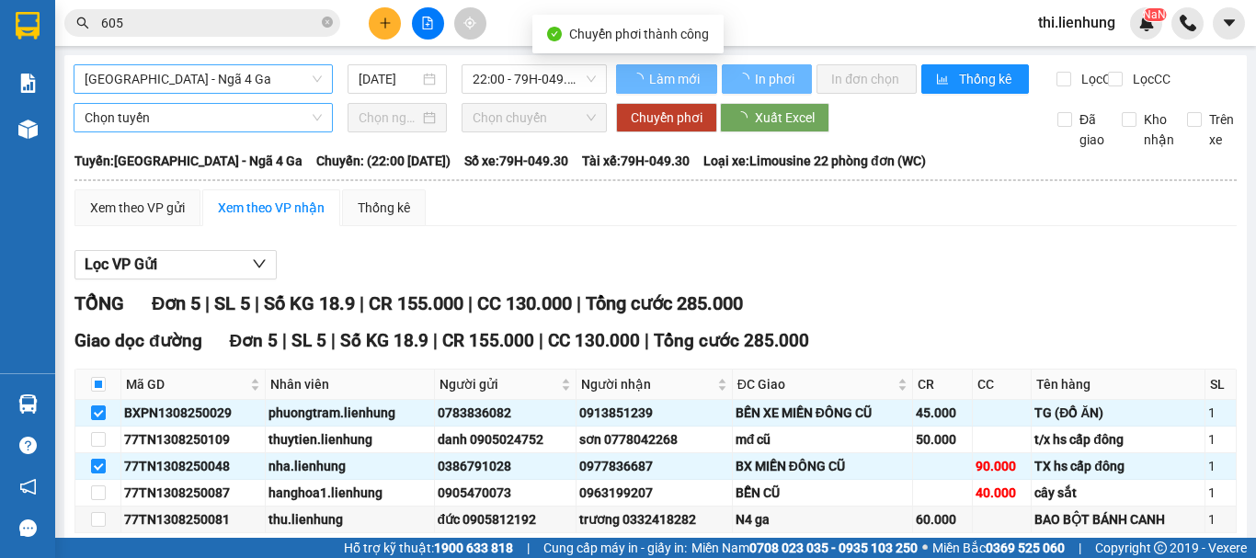
checkbox input "false"
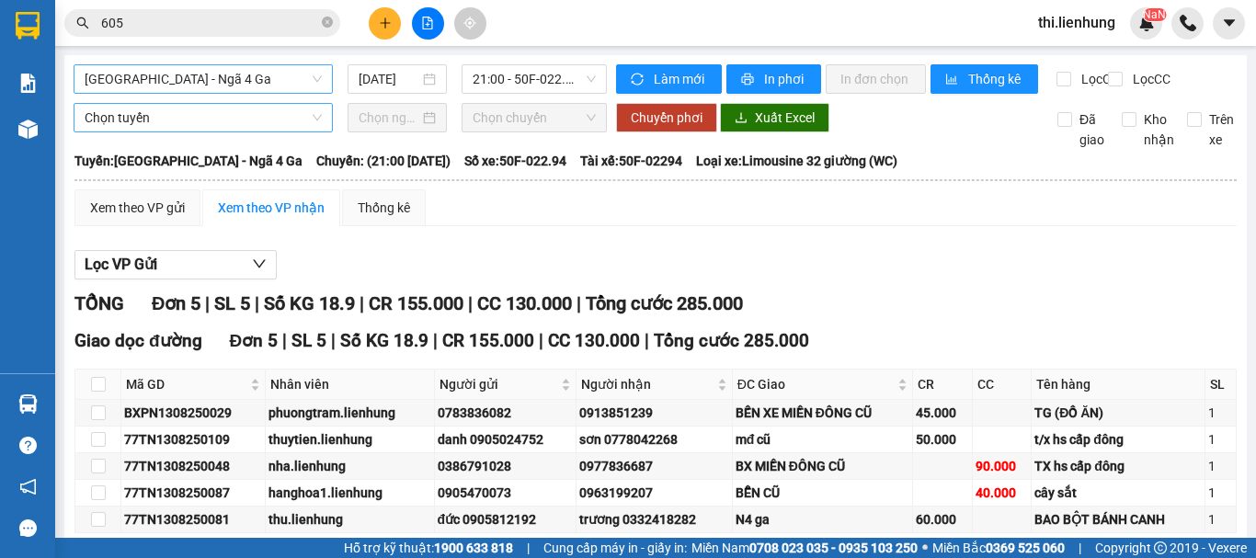
click at [174, 87] on span "[GEOGRAPHIC_DATA] - Ngã 4 Ga" at bounding box center [203, 79] width 237 height 28
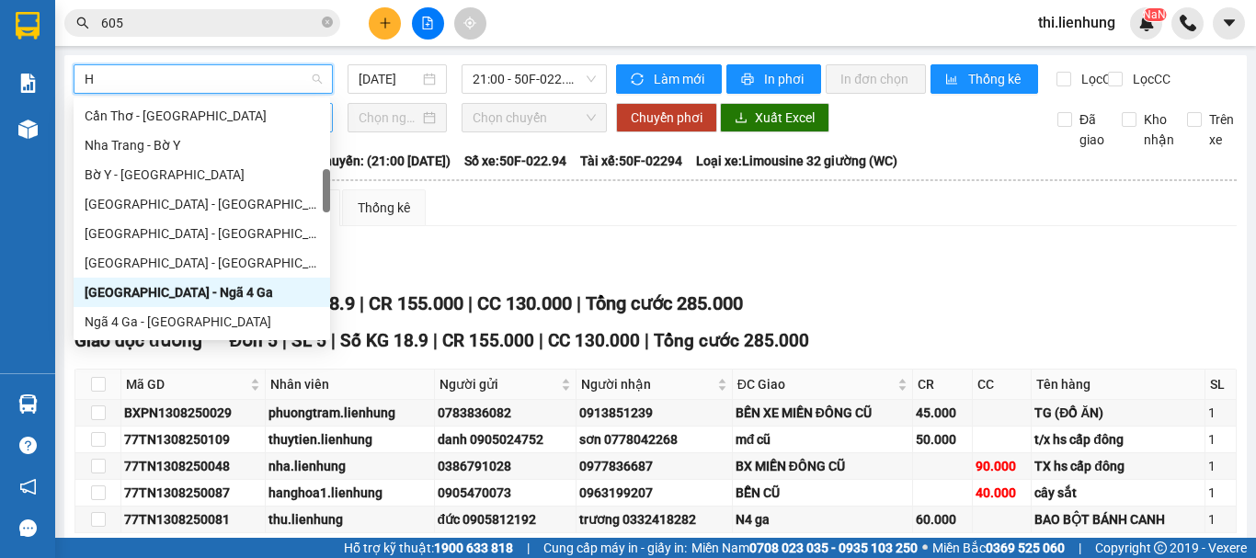
type input "HO"
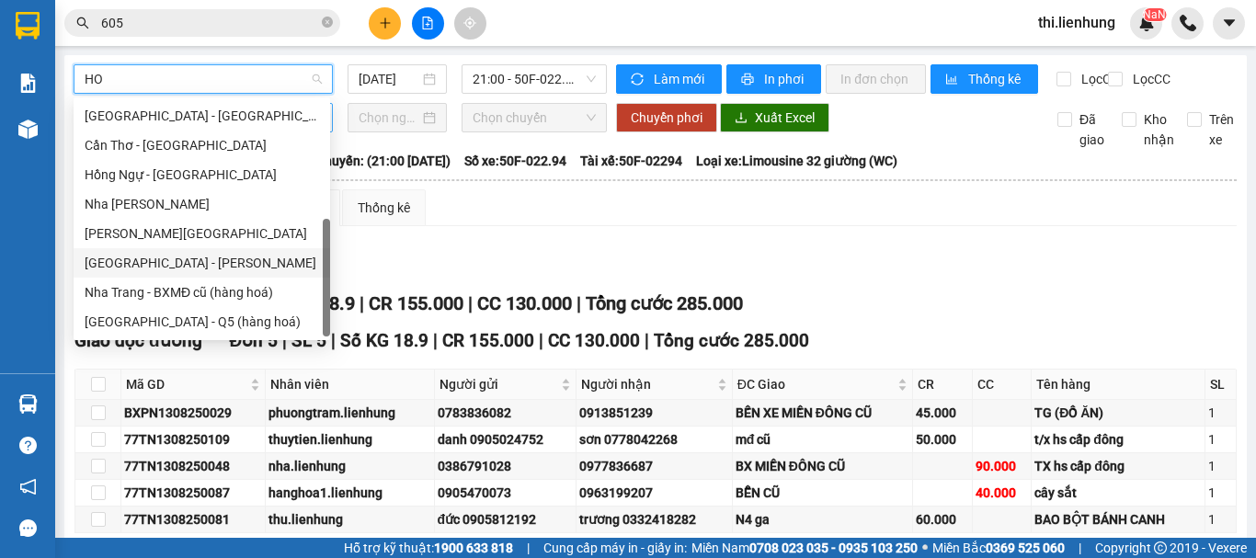
click at [170, 260] on div "[GEOGRAPHIC_DATA] - [PERSON_NAME]" at bounding box center [202, 263] width 234 height 20
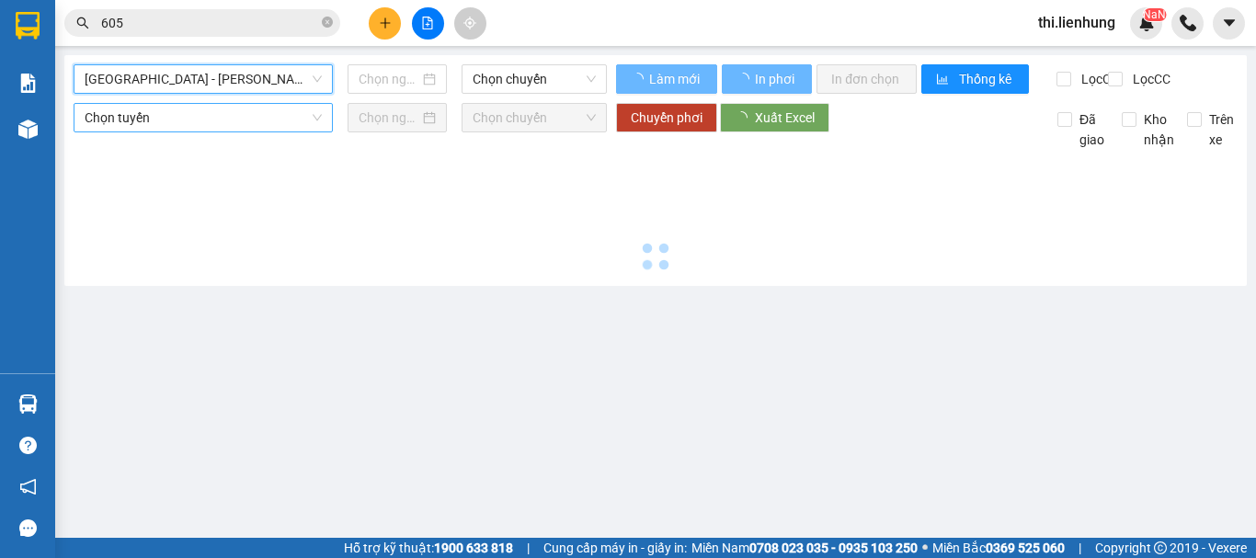
type input "[DATE]"
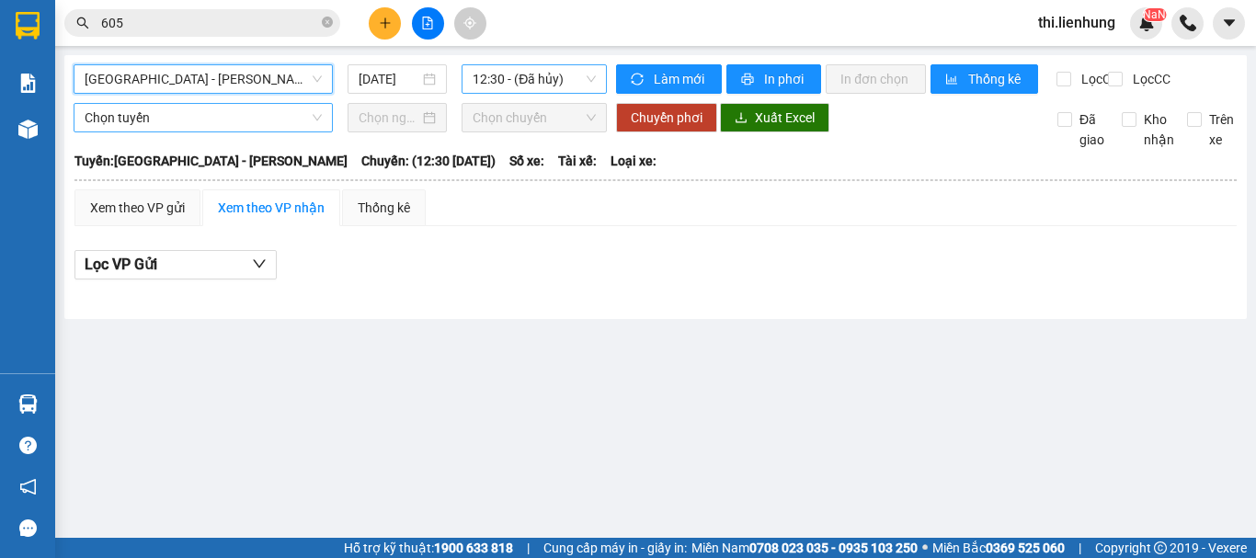
click at [516, 78] on span "12:30 - (Đã hủy)" at bounding box center [534, 79] width 123 height 28
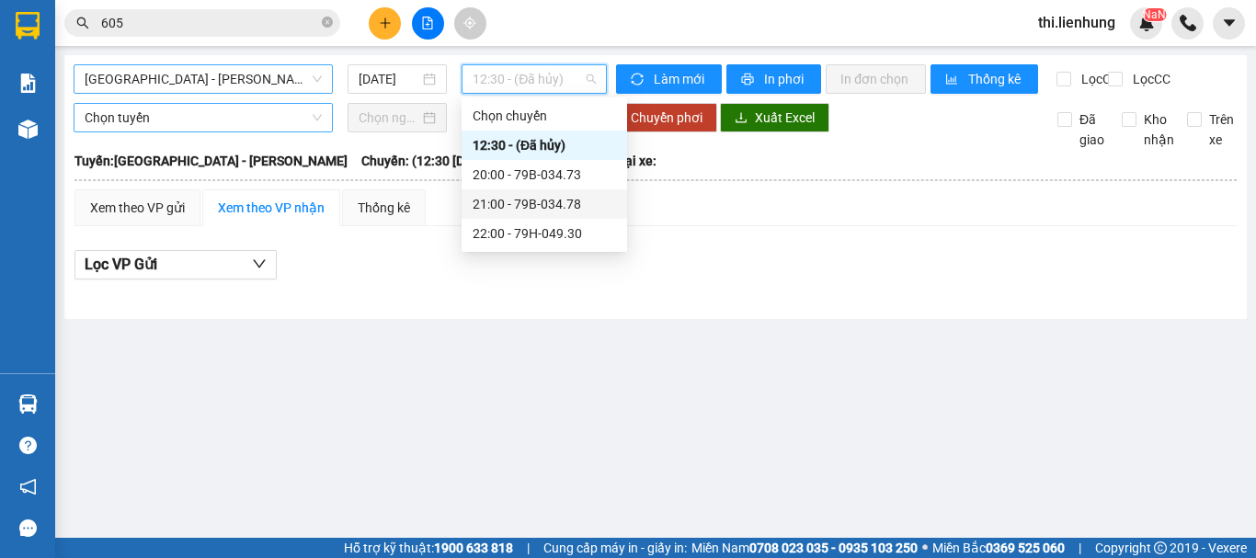
click at [543, 208] on div "21:00 - 79B-034.78" at bounding box center [544, 204] width 143 height 20
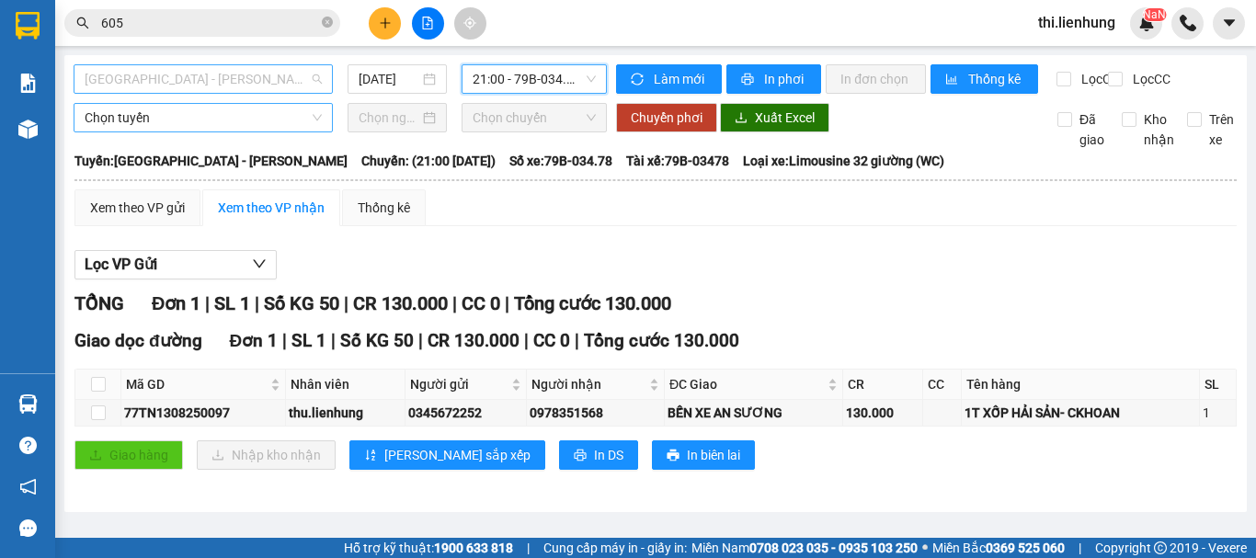
click at [174, 84] on span "[GEOGRAPHIC_DATA] - [PERSON_NAME]" at bounding box center [203, 79] width 237 height 28
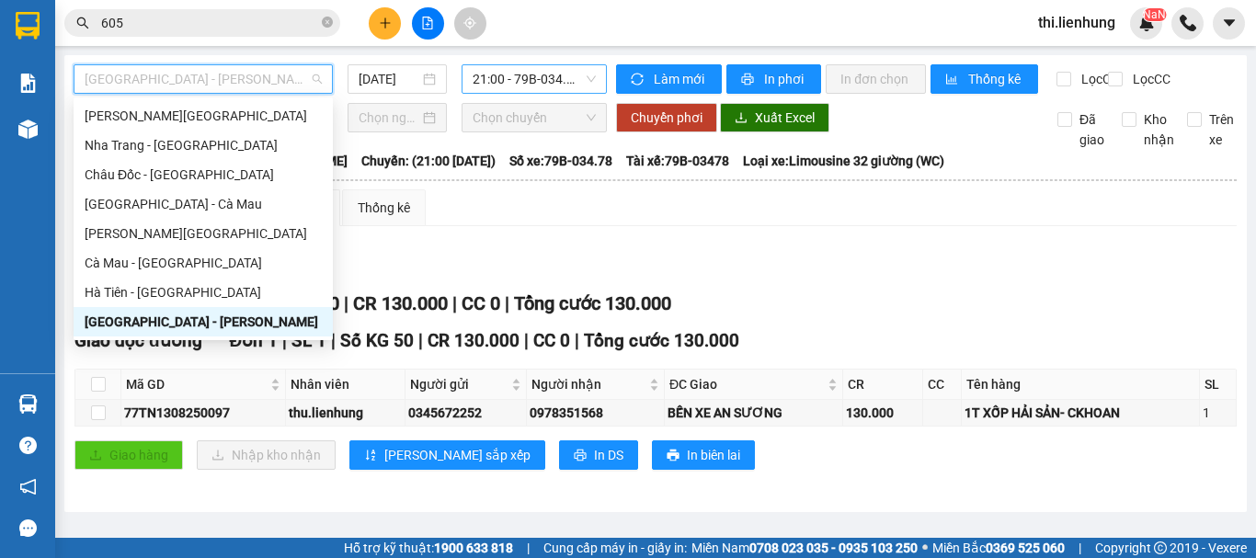
click at [505, 93] on div "21:00 - 79B-034.78" at bounding box center [534, 78] width 145 height 29
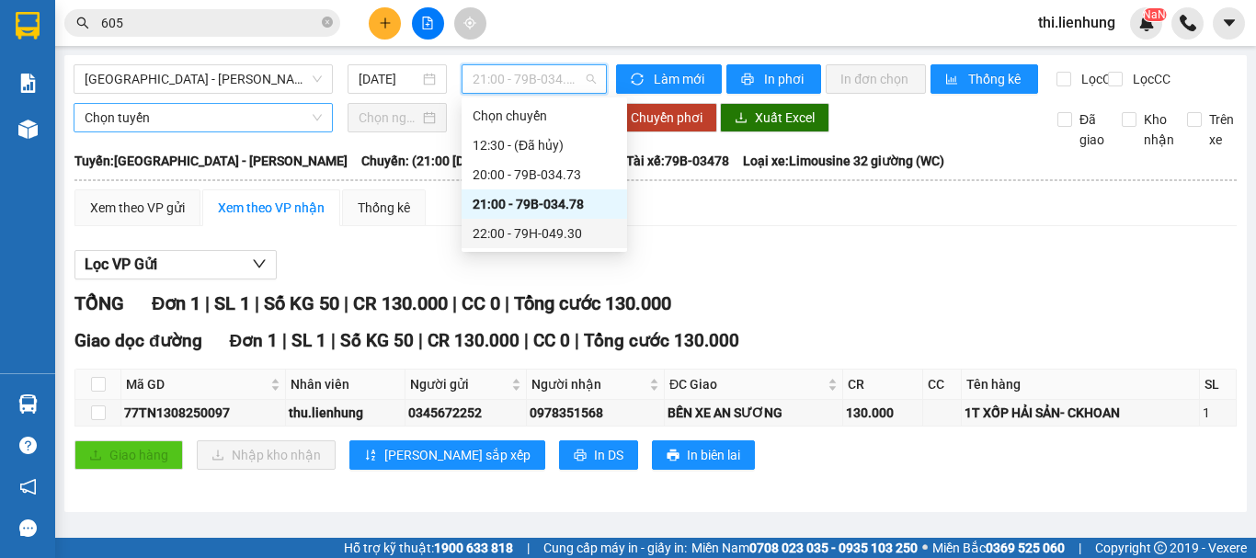
click at [517, 230] on div "22:00 - 79H-049.30" at bounding box center [544, 233] width 143 height 20
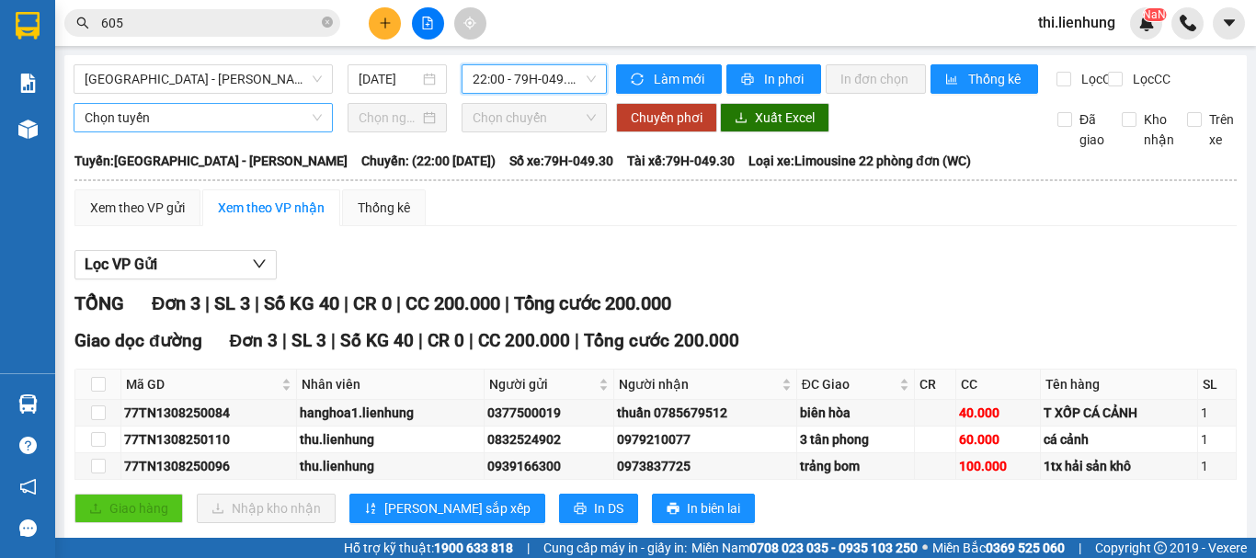
scroll to position [52, 0]
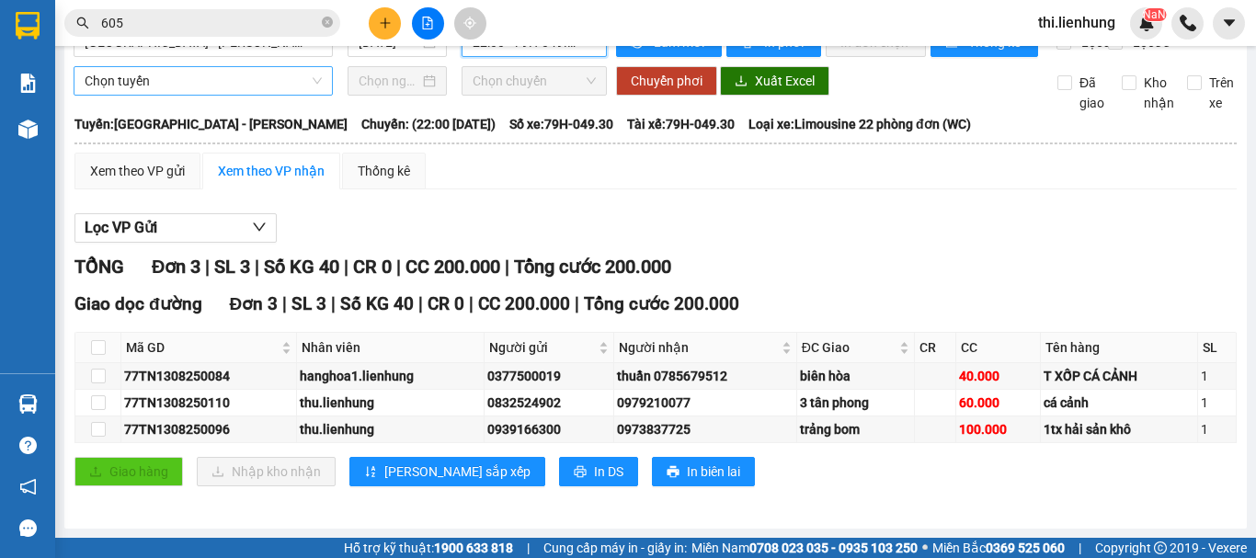
click at [129, 81] on span "Chọn tuyến" at bounding box center [203, 81] width 237 height 28
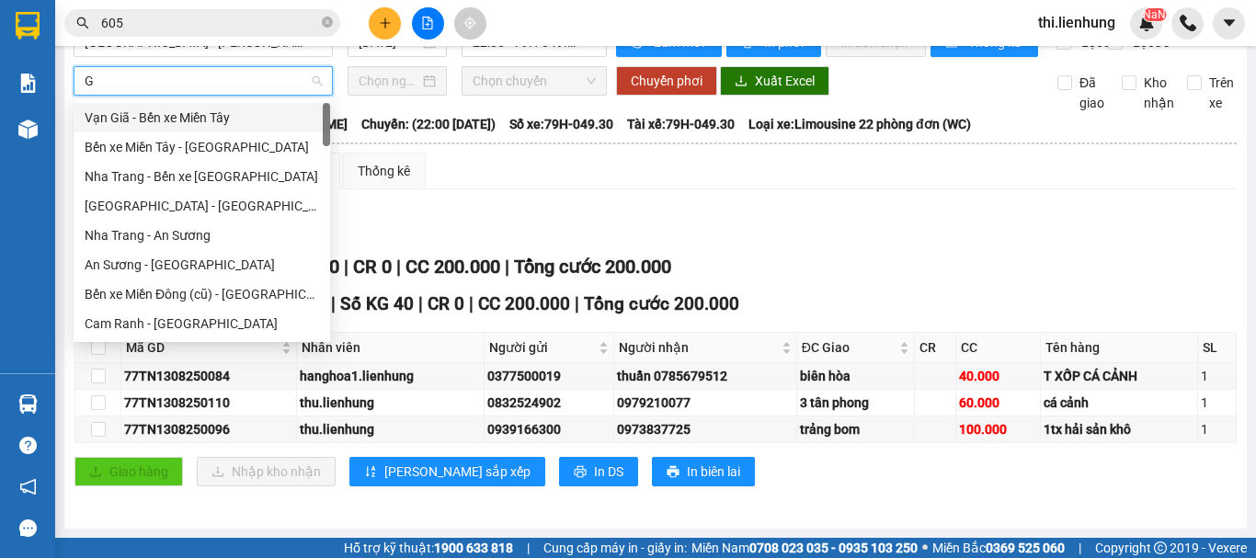
type input "GA"
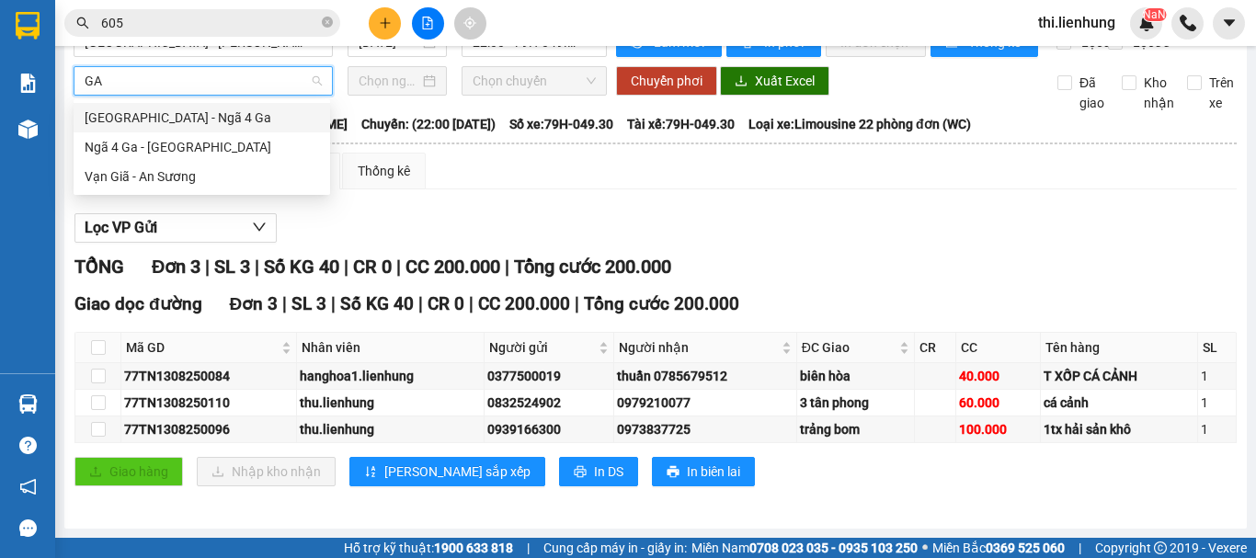
click at [171, 118] on div "[GEOGRAPHIC_DATA] - Ngã 4 Ga" at bounding box center [202, 118] width 234 height 20
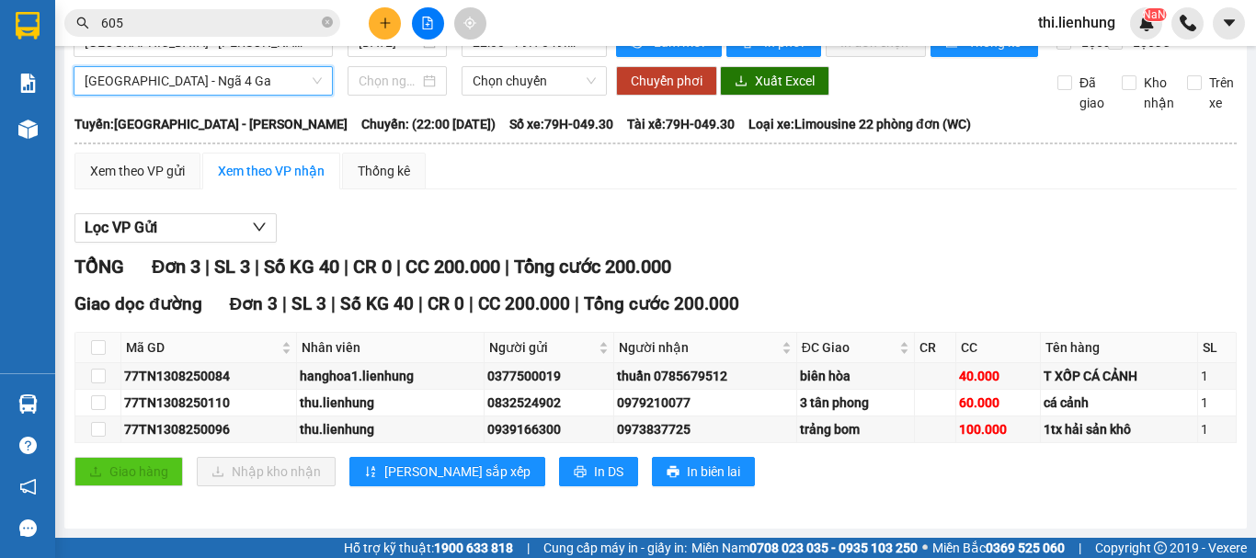
scroll to position [0, 0]
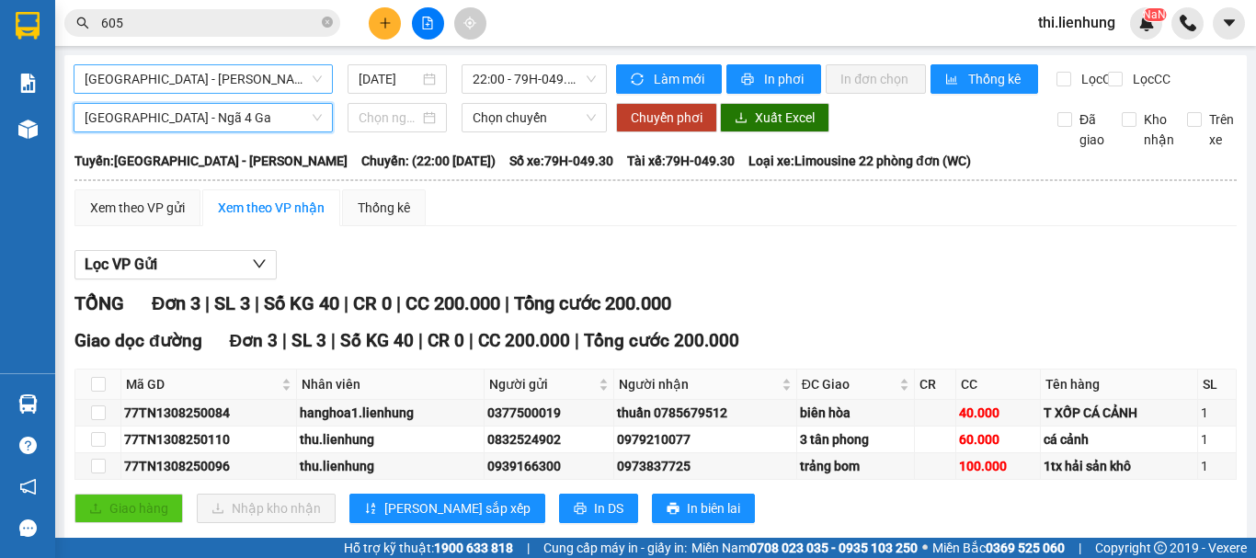
click at [194, 86] on span "[GEOGRAPHIC_DATA] - [PERSON_NAME]" at bounding box center [203, 79] width 237 height 28
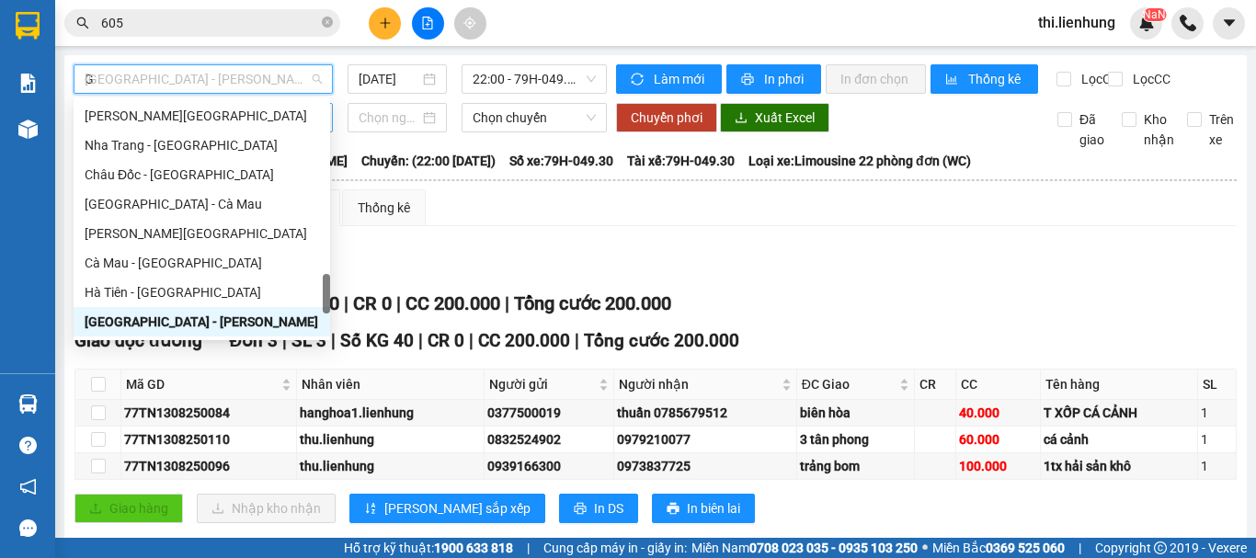
type input "GA"
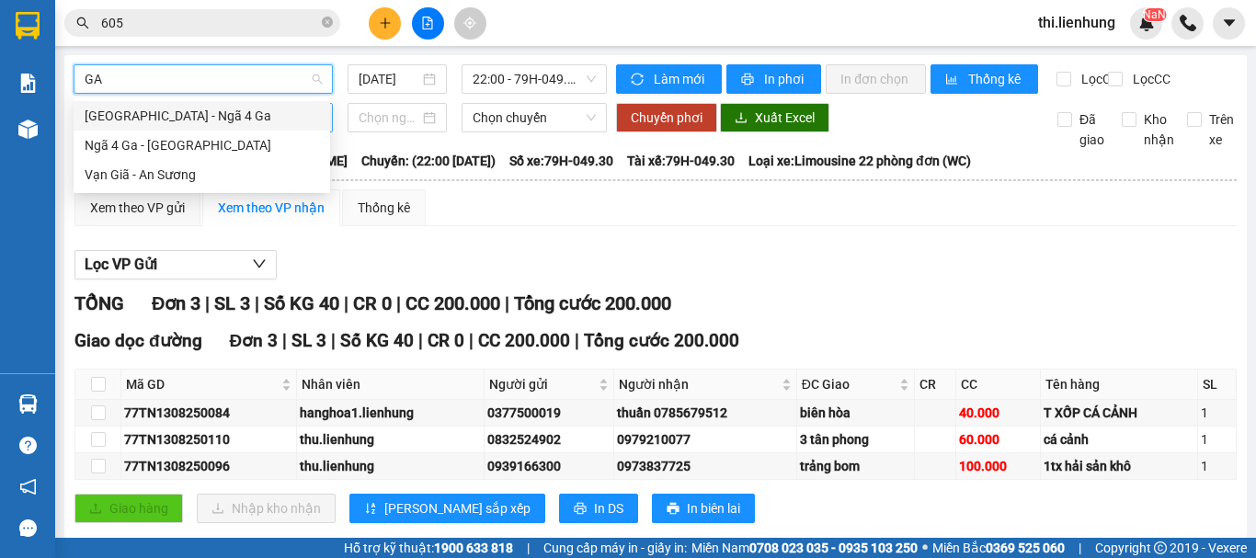
click at [165, 115] on div "[GEOGRAPHIC_DATA] - Ngã 4 Ga" at bounding box center [202, 116] width 234 height 20
type input "[DATE]"
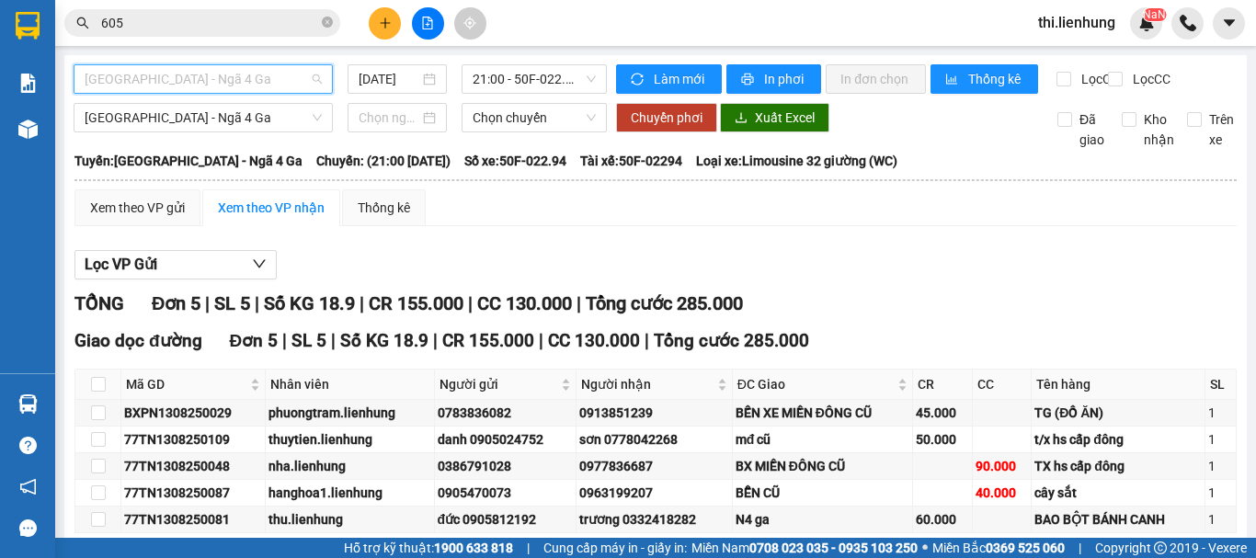
click at [188, 80] on span "[GEOGRAPHIC_DATA] - Ngã 4 Ga" at bounding box center [203, 79] width 237 height 28
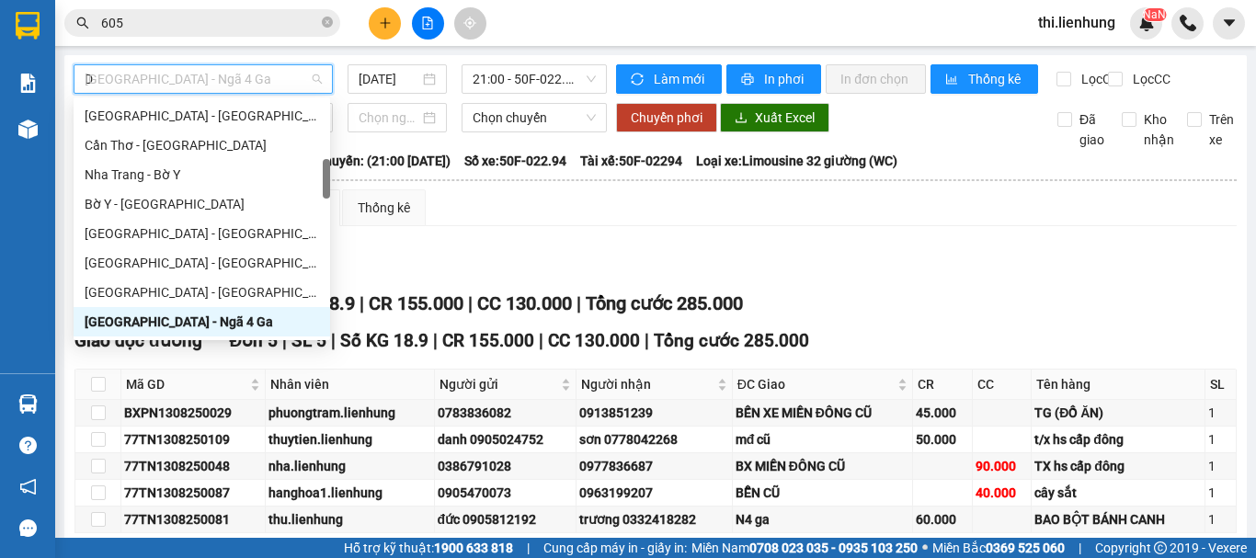
scroll to position [221, 0]
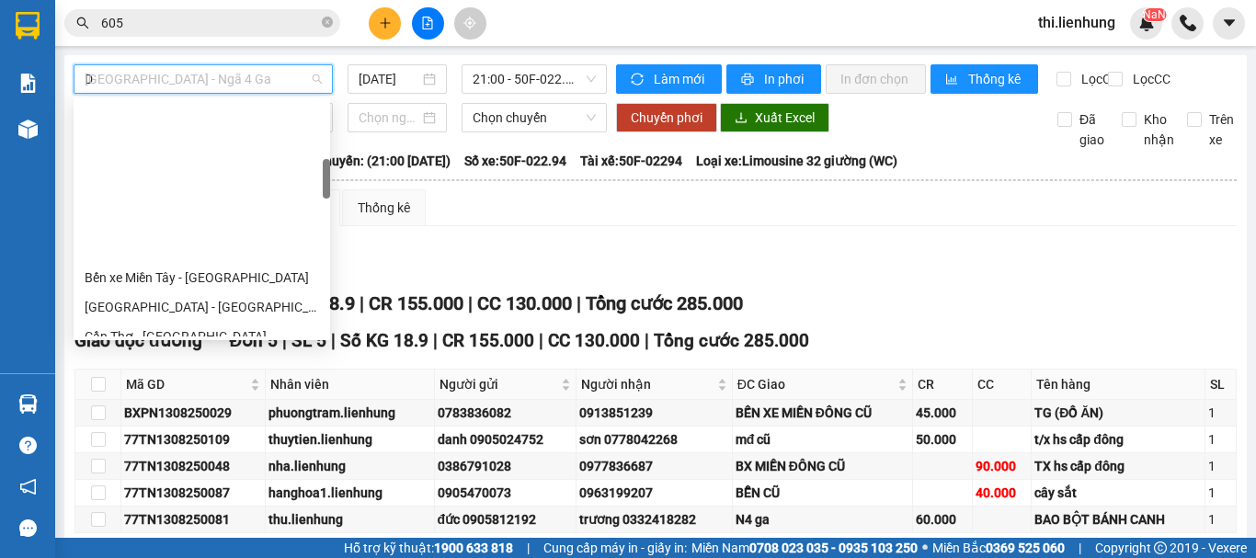
type input "DA"
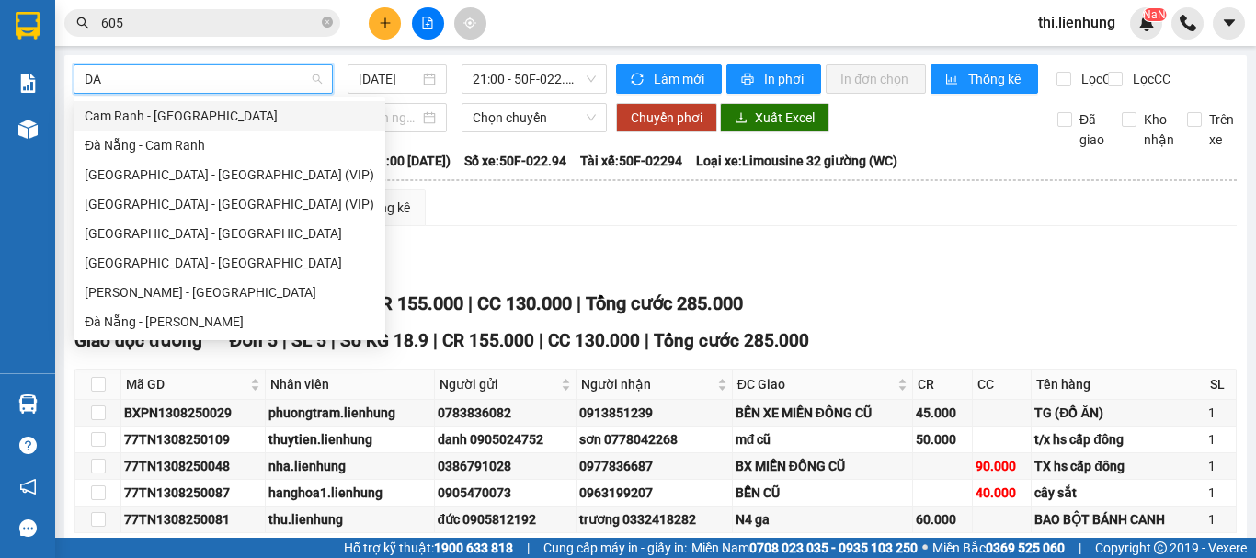
scroll to position [0, 0]
click at [165, 112] on div "Cam Ranh - [GEOGRAPHIC_DATA]" at bounding box center [230, 116] width 290 height 20
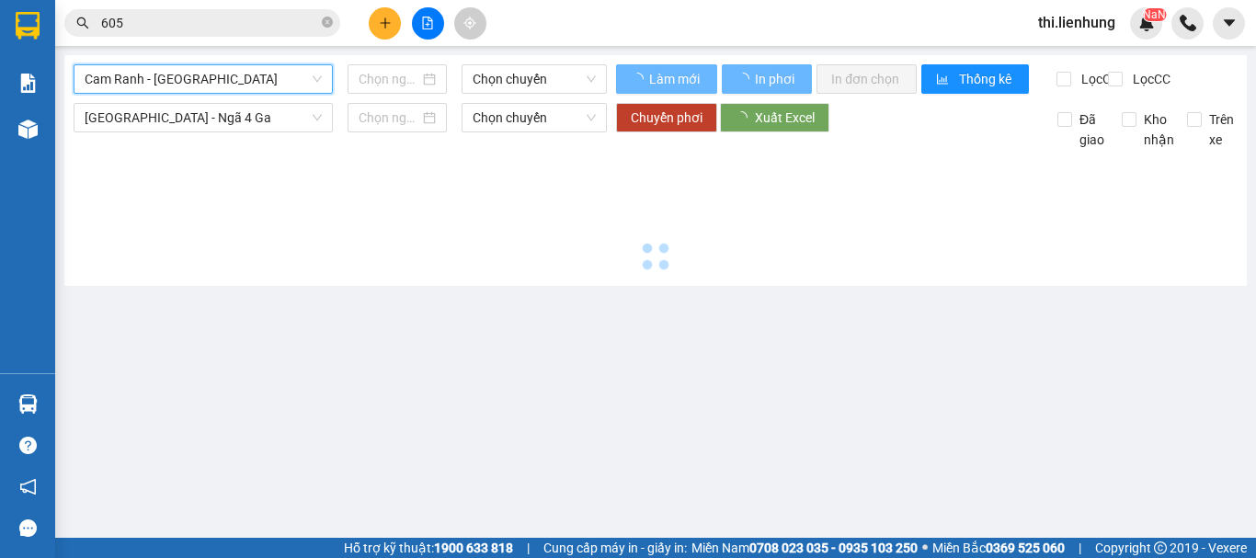
type input "[DATE]"
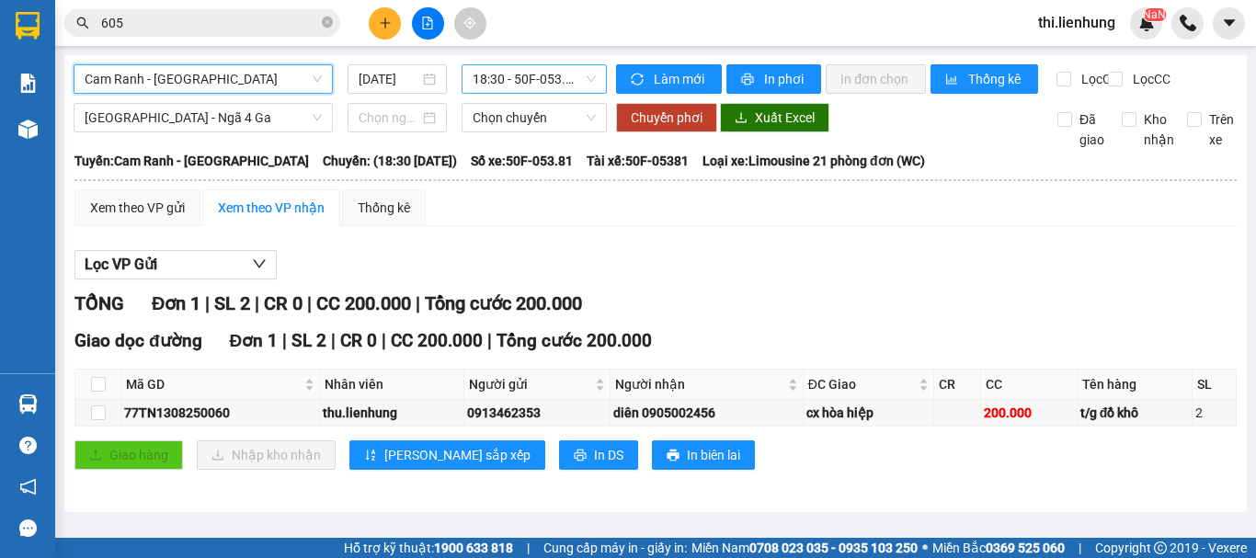
click at [552, 76] on span "18:30 - 50F-053.81" at bounding box center [534, 79] width 123 height 28
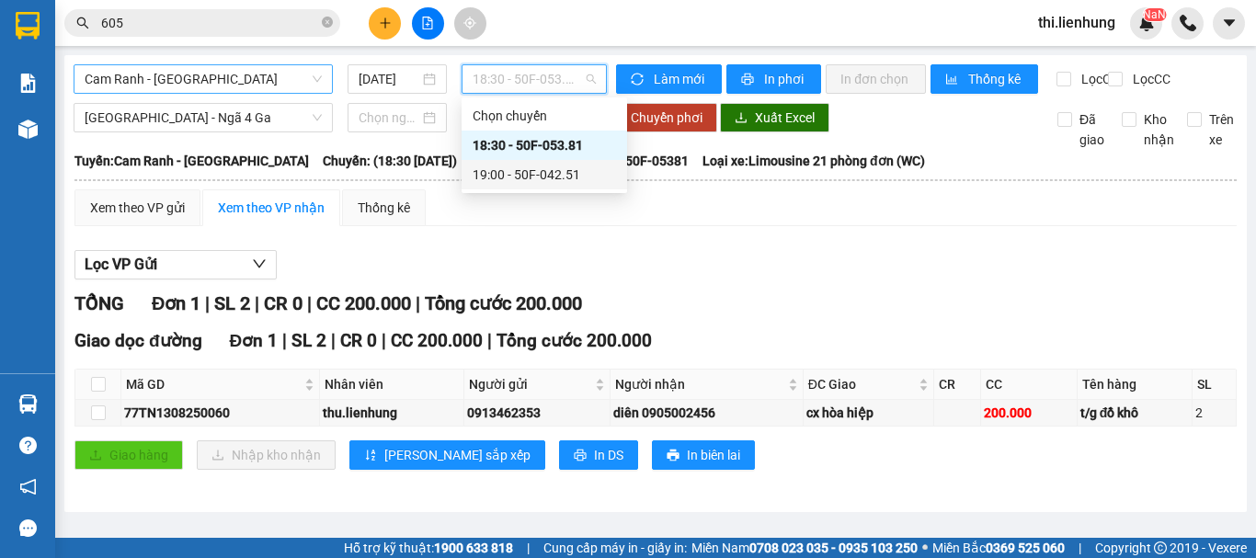
click at [532, 169] on div "19:00 - 50F-042.51" at bounding box center [544, 175] width 143 height 20
